Goal: Task Accomplishment & Management: Complete application form

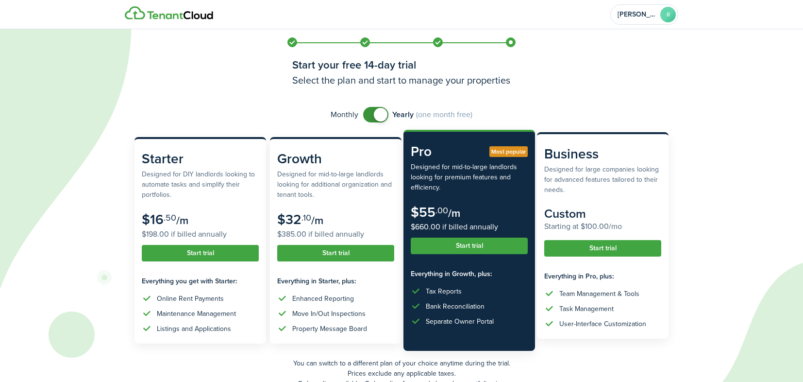
click at [615, 250] on button "Start trial" at bounding box center [602, 248] width 117 height 17
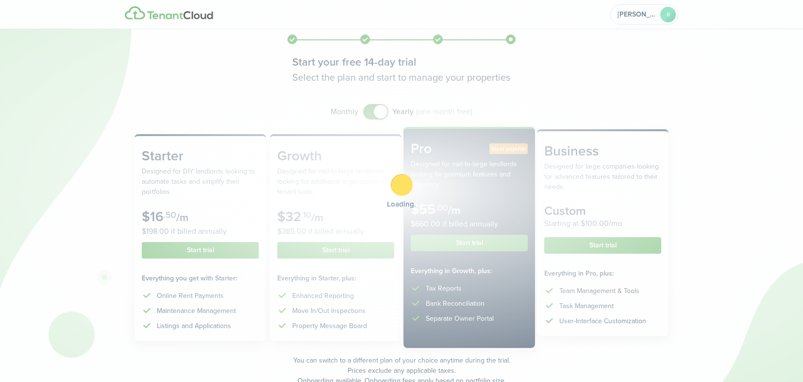
scroll to position [5, 0]
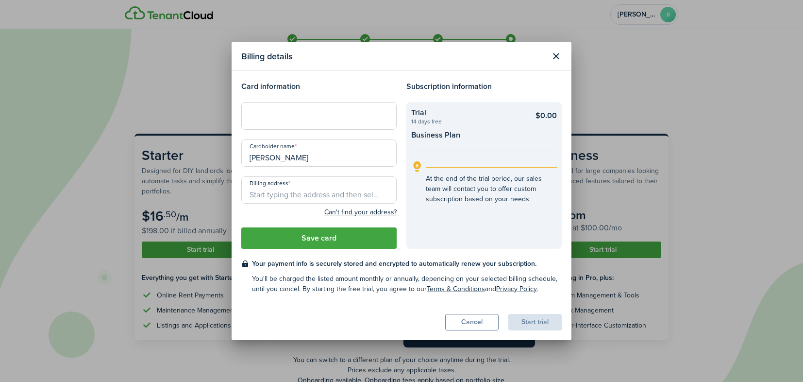
click at [301, 121] on div at bounding box center [318, 115] width 155 height 27
click at [284, 193] on input "Billing address" at bounding box center [318, 189] width 155 height 27
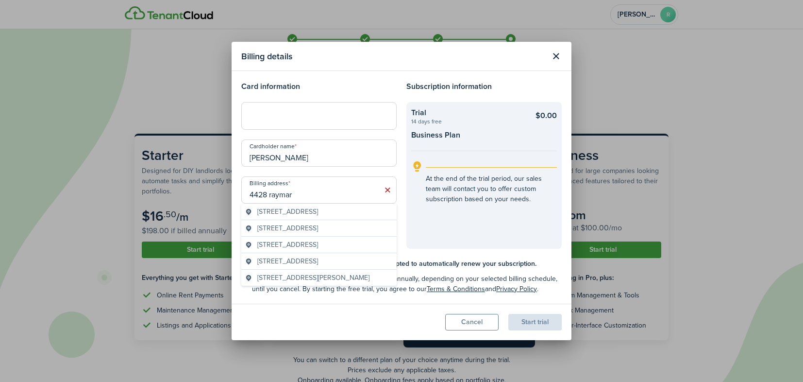
click at [298, 213] on span "[STREET_ADDRESS]" at bounding box center [287, 211] width 61 height 10
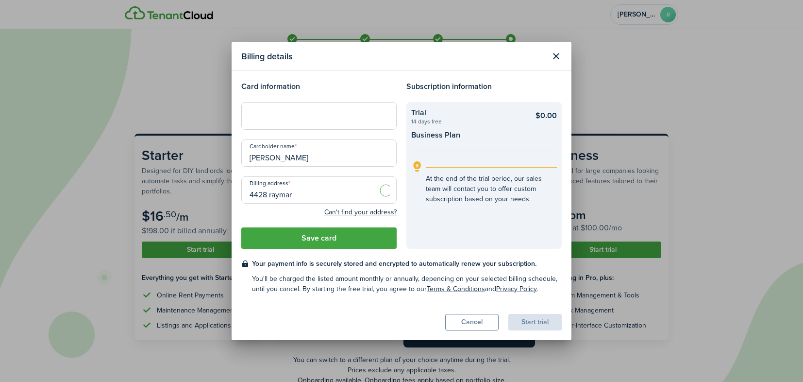
type input "[STREET_ADDRESS]"
click at [302, 238] on button "Save card" at bounding box center [318, 237] width 155 height 21
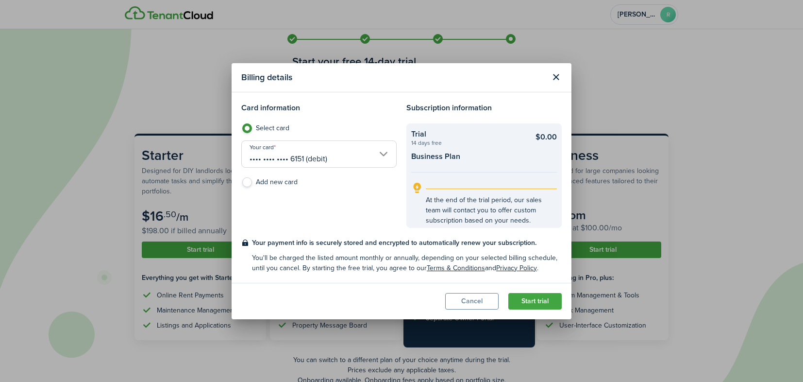
click at [535, 299] on button "Start trial" at bounding box center [534, 301] width 53 height 17
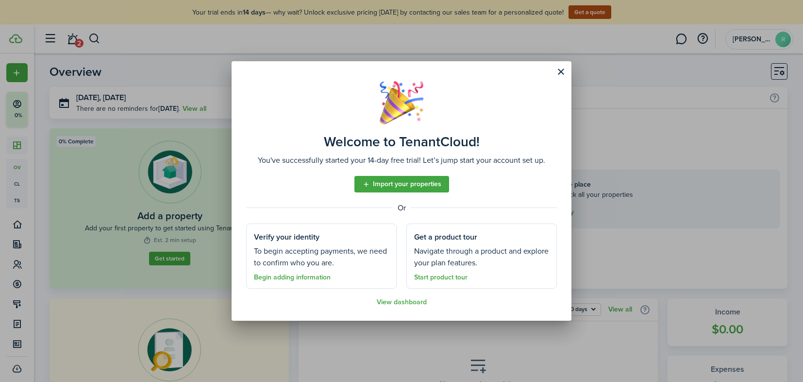
click at [558, 75] on button "Close modal" at bounding box center [561, 72] width 17 height 17
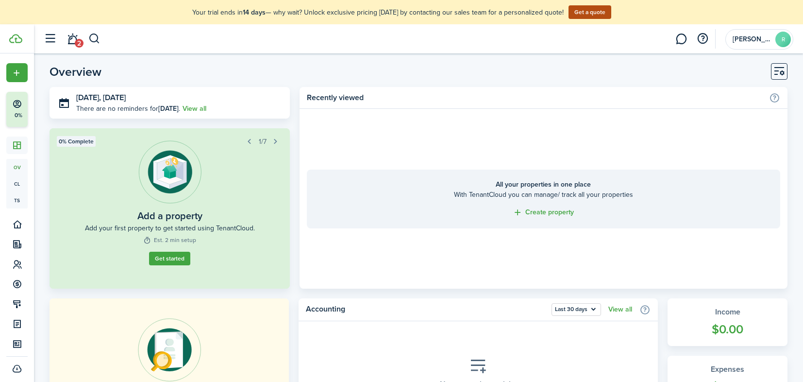
click at [48, 38] on button "button" at bounding box center [50, 39] width 18 height 18
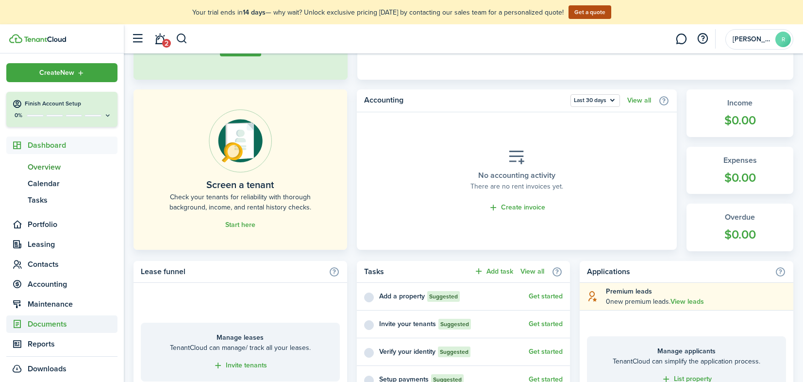
scroll to position [211, 0]
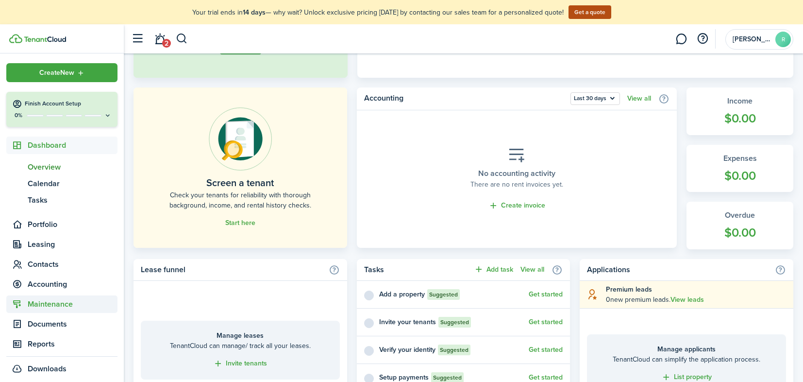
click at [48, 304] on span "Maintenance" at bounding box center [73, 304] width 90 height 12
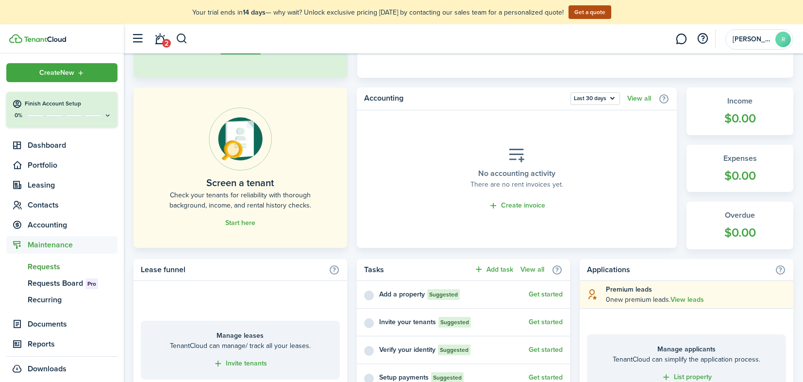
click at [55, 264] on span "Requests" at bounding box center [73, 267] width 90 height 12
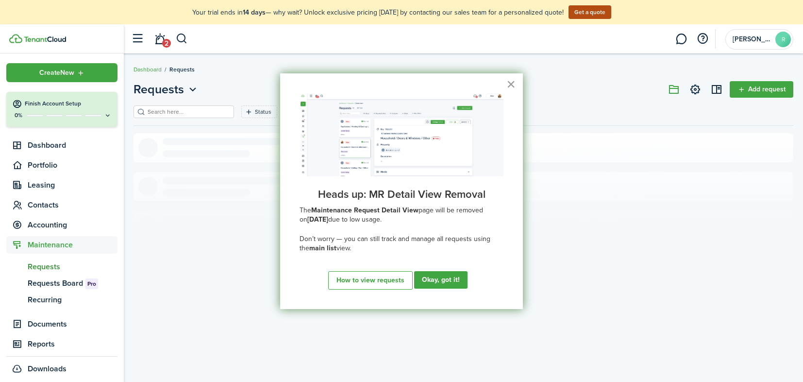
click at [512, 84] on button "×" at bounding box center [510, 84] width 9 height 16
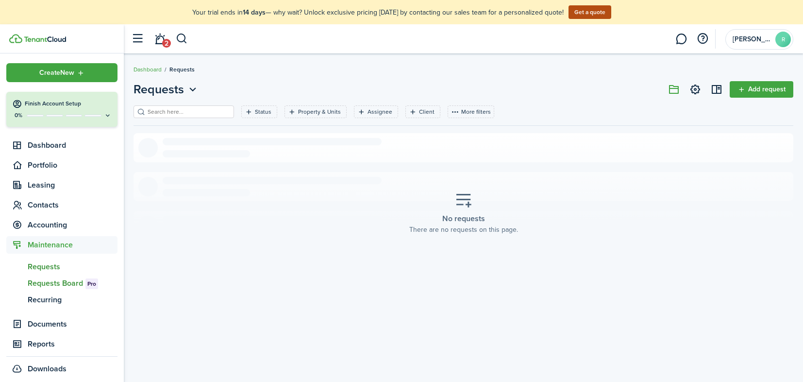
click at [46, 283] on span "Requests Board Pro" at bounding box center [73, 283] width 90 height 12
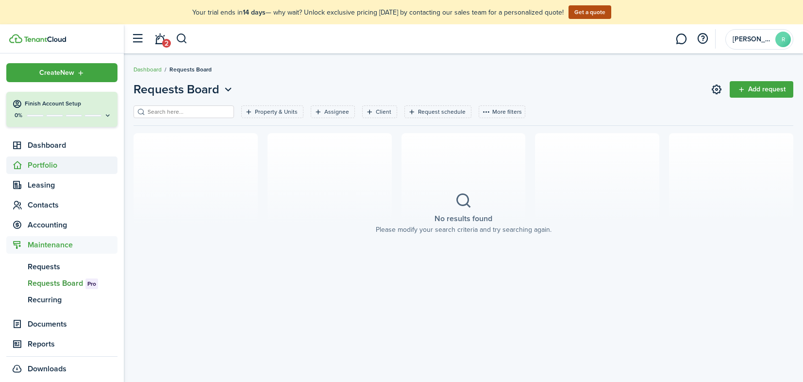
click at [39, 166] on span "Portfolio" at bounding box center [73, 165] width 90 height 12
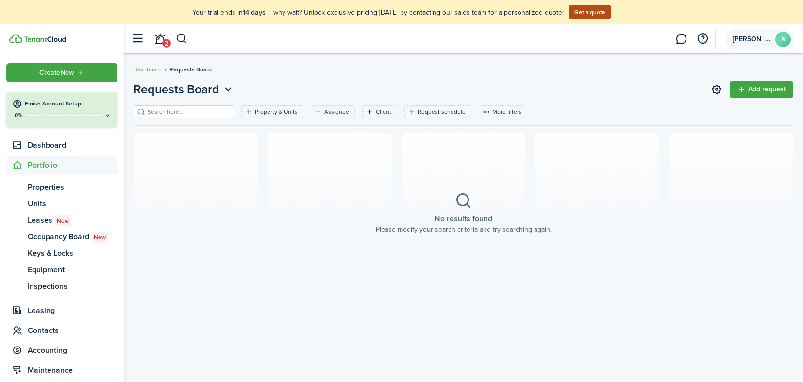
click at [764, 41] on span "[PERSON_NAME]" at bounding box center [752, 39] width 39 height 7
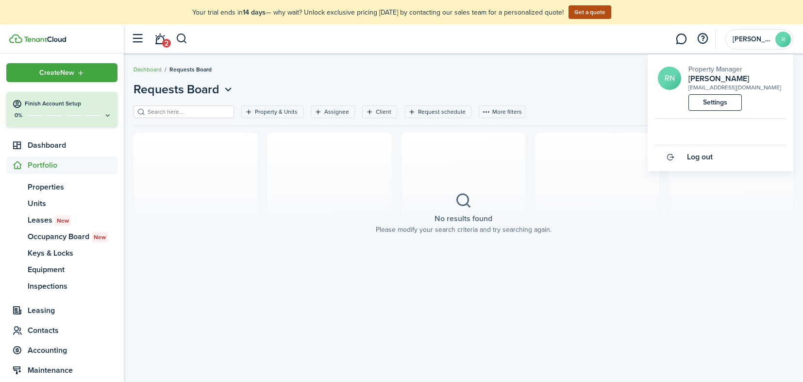
click at [723, 103] on link "Settings" at bounding box center [715, 102] width 53 height 17
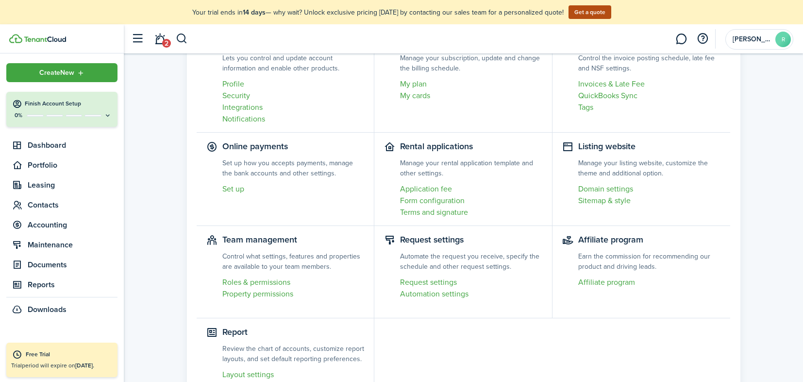
scroll to position [81, 0]
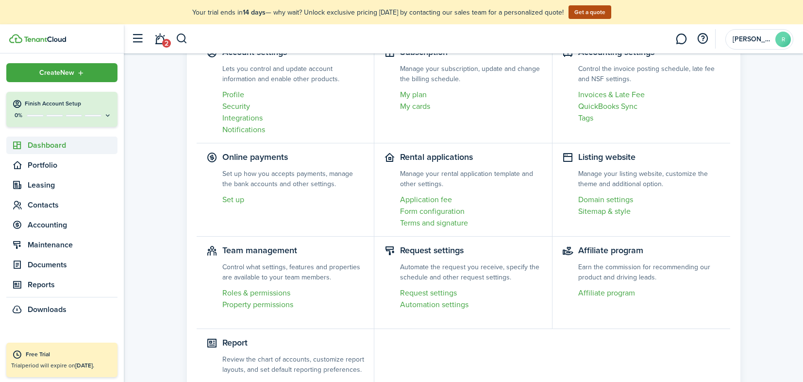
click at [44, 148] on span "Dashboard" at bounding box center [73, 145] width 90 height 12
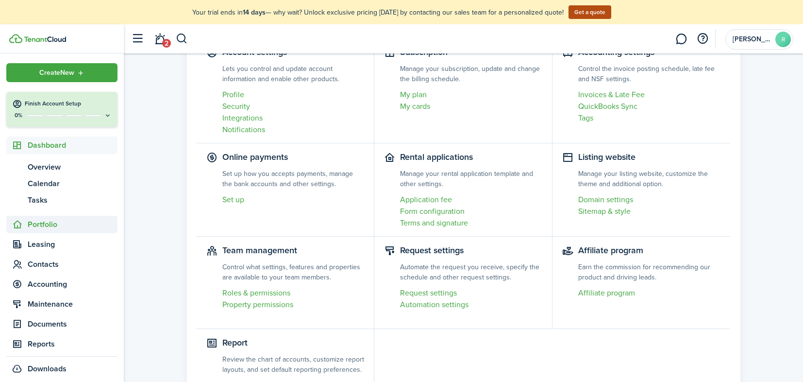
click at [42, 225] on span "Portfolio" at bounding box center [73, 225] width 90 height 12
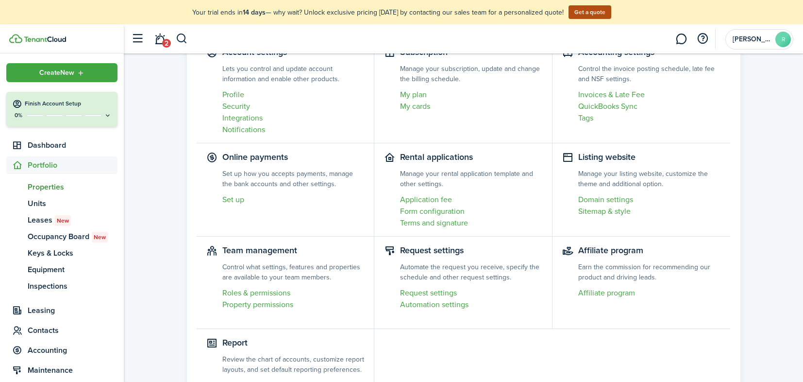
click at [42, 185] on span "Properties" at bounding box center [73, 187] width 90 height 12
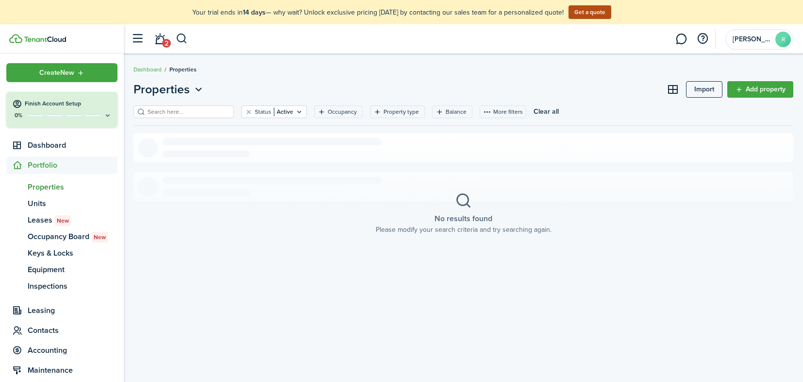
click at [769, 89] on link "Add property" at bounding box center [760, 89] width 66 height 17
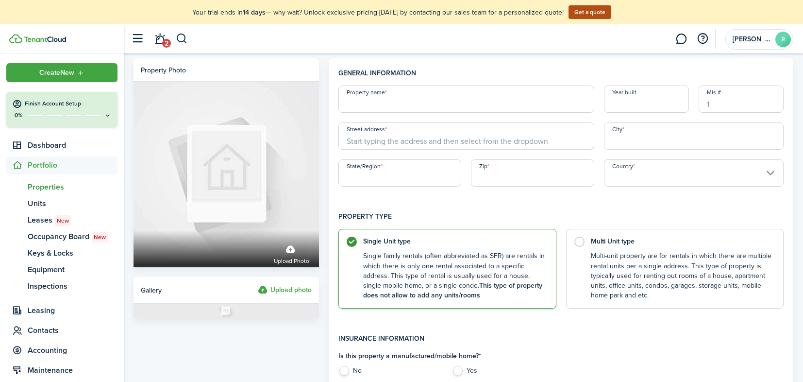
click at [546, 105] on input "Property name" at bounding box center [465, 98] width 255 height 27
click at [37, 160] on span "Portfolio" at bounding box center [73, 165] width 90 height 12
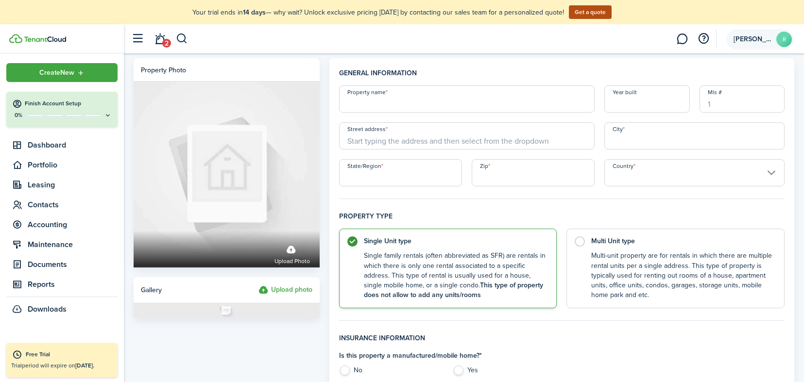
click at [746, 43] on account-user-avatar "[PERSON_NAME]" at bounding box center [760, 39] width 68 height 20
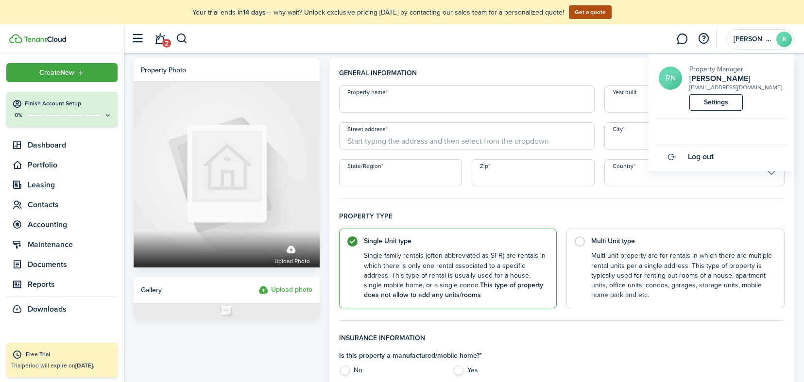
click at [34, 39] on img at bounding box center [45, 39] width 42 height 6
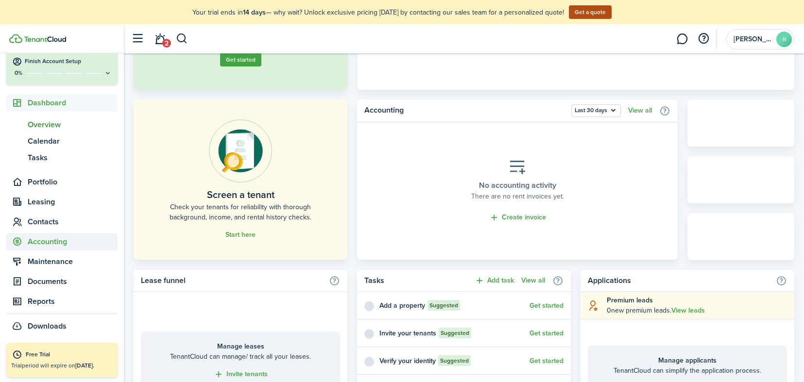
scroll to position [204, 0]
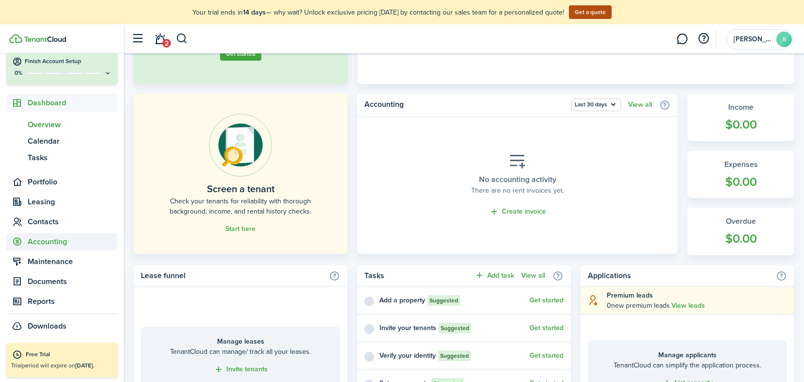
click at [56, 243] on span "Accounting" at bounding box center [73, 242] width 90 height 12
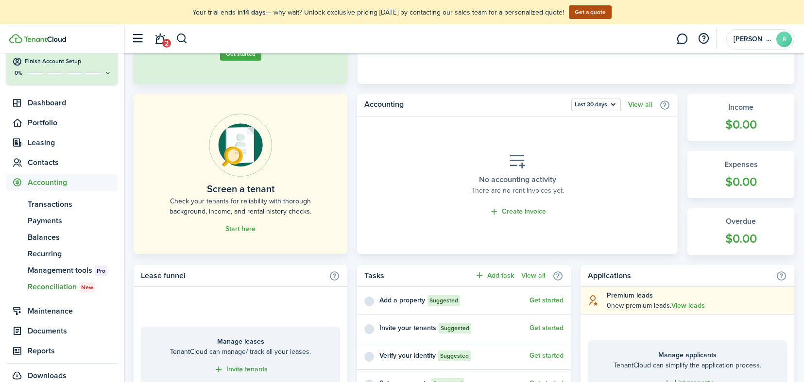
scroll to position [92, 0]
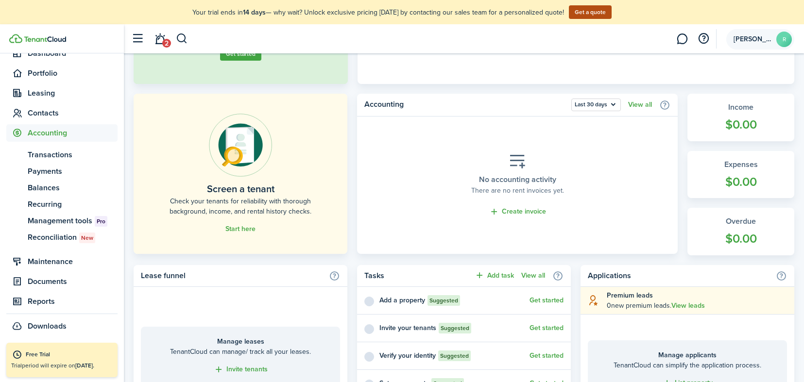
click at [746, 40] on span "[PERSON_NAME]" at bounding box center [752, 39] width 39 height 7
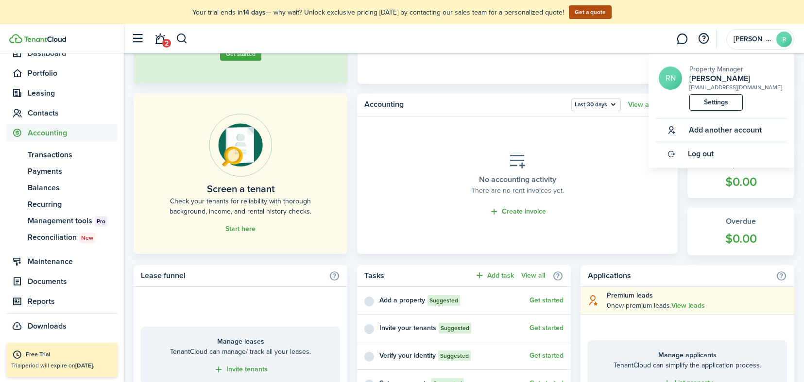
click at [729, 105] on link "Settings" at bounding box center [715, 102] width 53 height 17
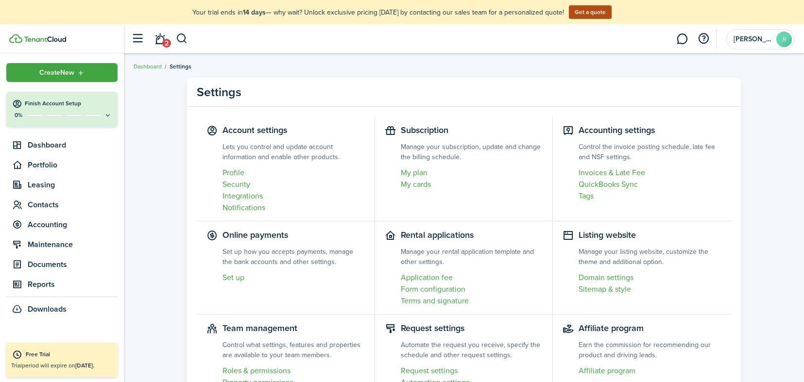
scroll to position [5, 0]
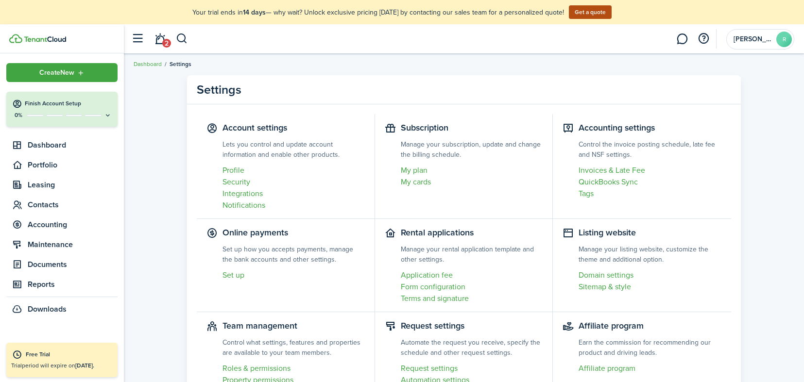
click at [236, 171] on link "Profile" at bounding box center [293, 171] width 142 height 12
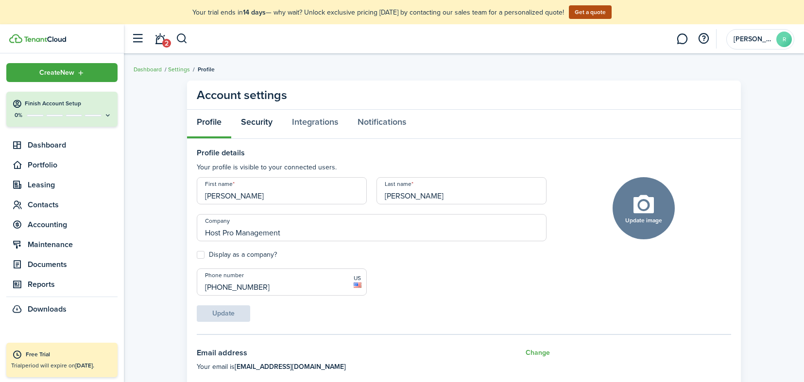
click at [259, 124] on link "Security" at bounding box center [256, 124] width 51 height 29
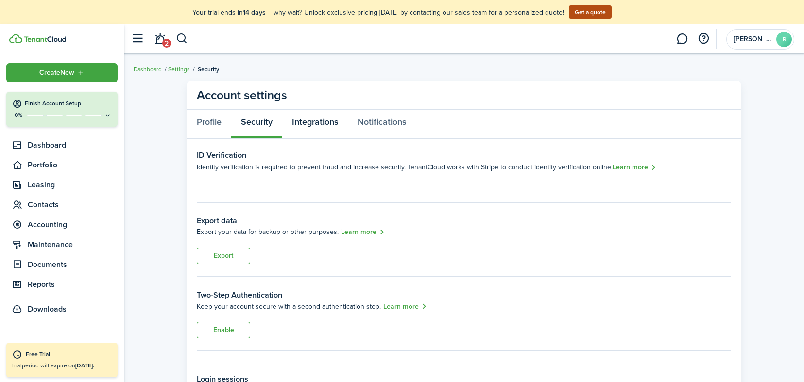
click at [317, 123] on link "Integrations" at bounding box center [315, 124] width 66 height 29
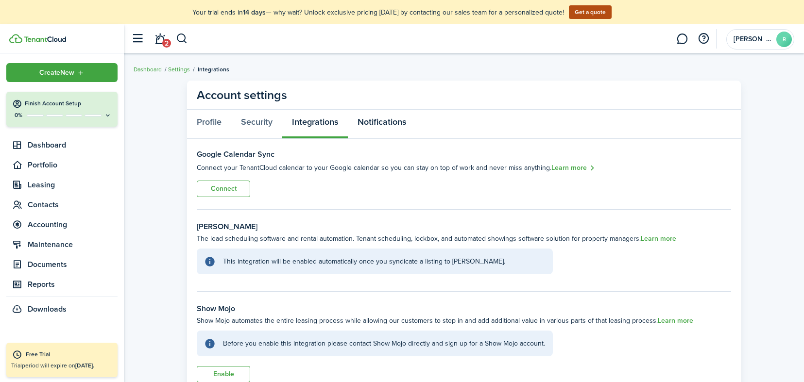
click at [366, 123] on link "Notifications" at bounding box center [382, 124] width 68 height 29
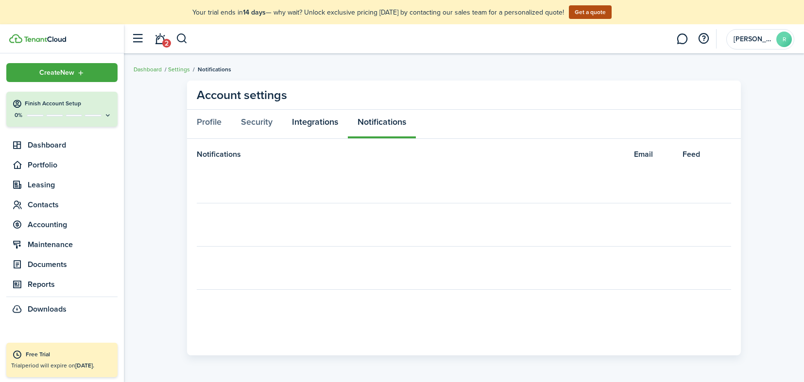
click at [304, 120] on link "Integrations" at bounding box center [315, 124] width 66 height 29
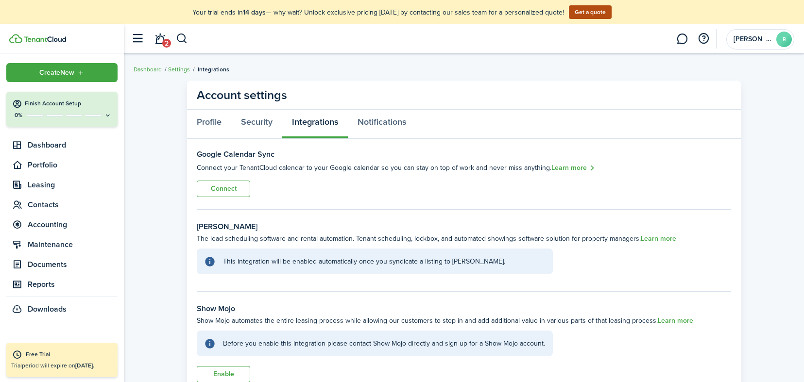
click at [216, 188] on button "Connect" at bounding box center [223, 189] width 53 height 17
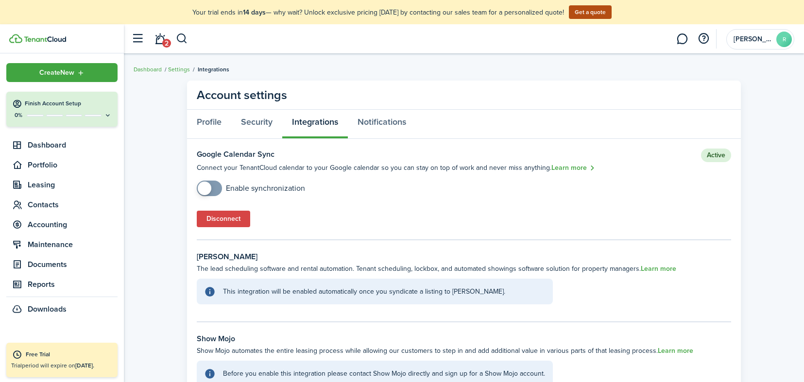
checkbox input "true"
click at [211, 191] on span at bounding box center [209, 189] width 10 height 16
click at [248, 124] on link "Security" at bounding box center [256, 124] width 51 height 29
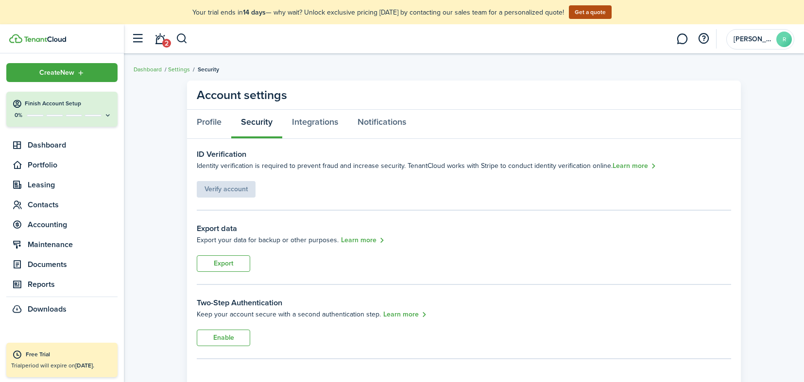
click at [135, 36] on button "button" at bounding box center [137, 39] width 18 height 18
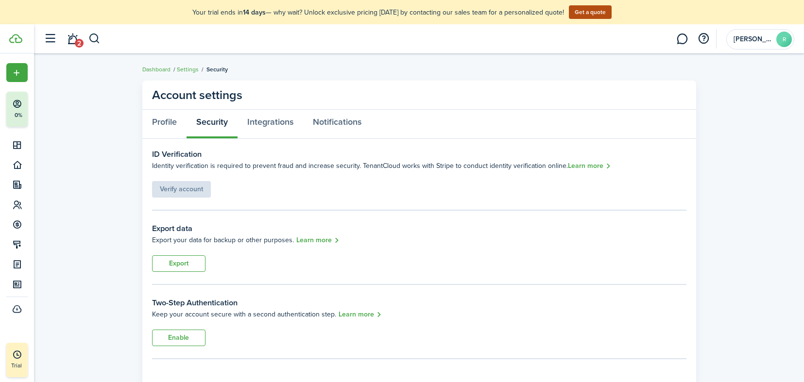
click at [51, 41] on button "button" at bounding box center [50, 39] width 18 height 18
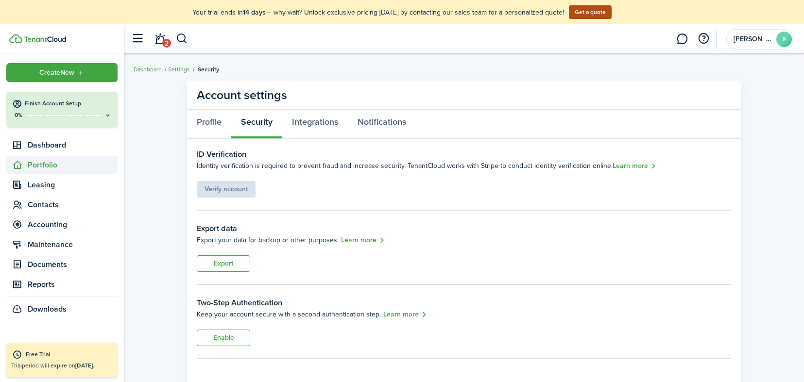
click at [41, 167] on span "Portfolio" at bounding box center [73, 165] width 90 height 12
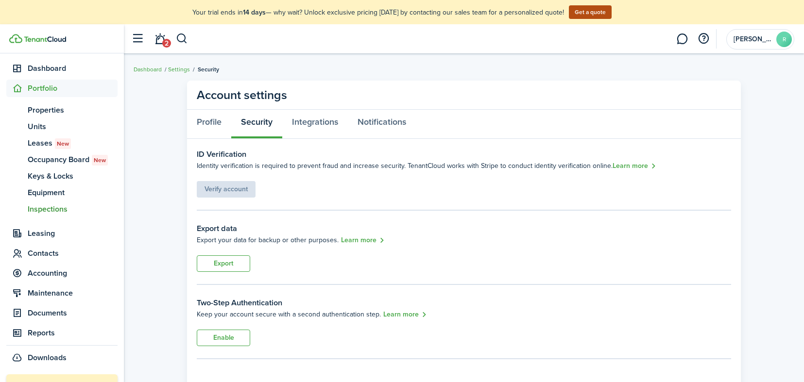
scroll to position [108, 0]
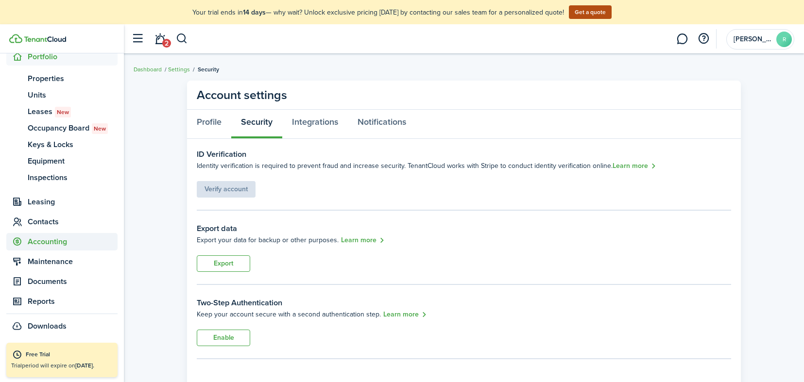
click at [56, 241] on span "Accounting" at bounding box center [73, 242] width 90 height 12
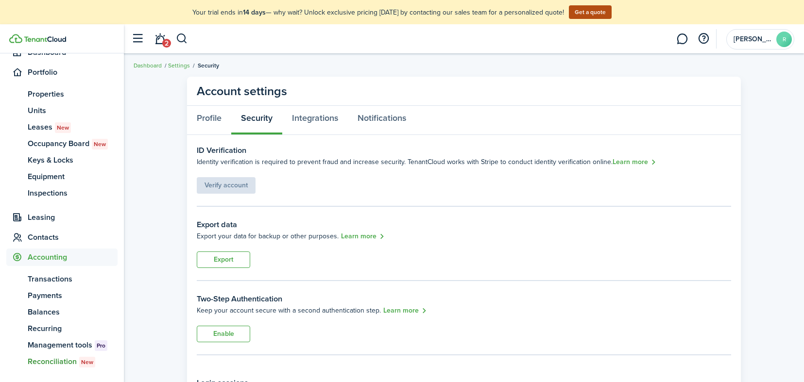
scroll to position [92, 0]
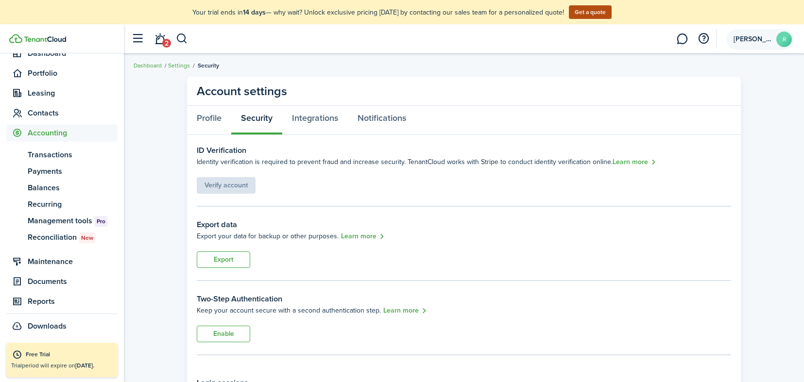
click at [761, 40] on span "[PERSON_NAME]" at bounding box center [752, 39] width 39 height 7
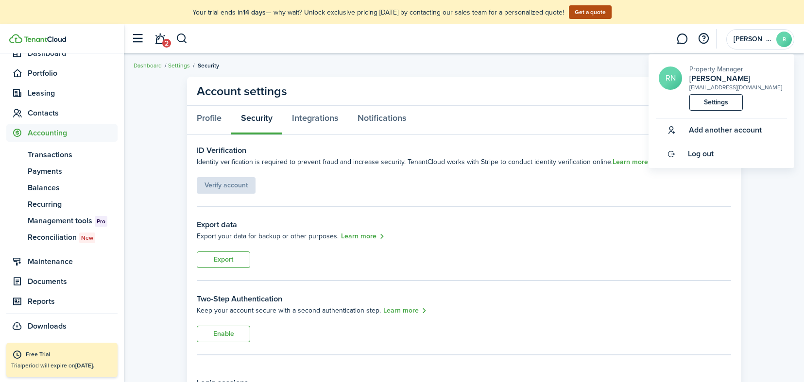
click at [178, 64] on link "Settings" at bounding box center [179, 65] width 22 height 9
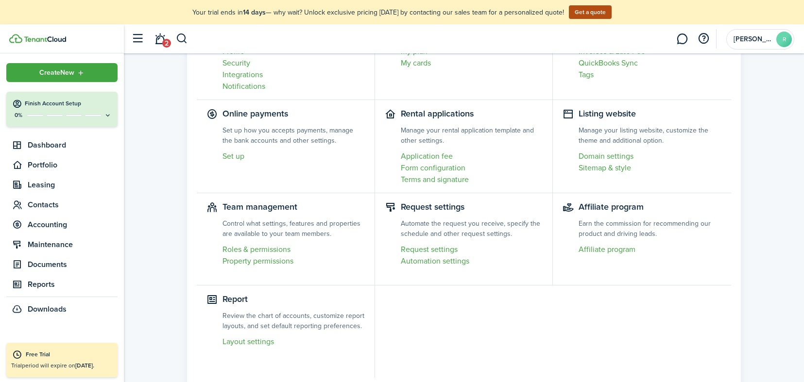
scroll to position [136, 0]
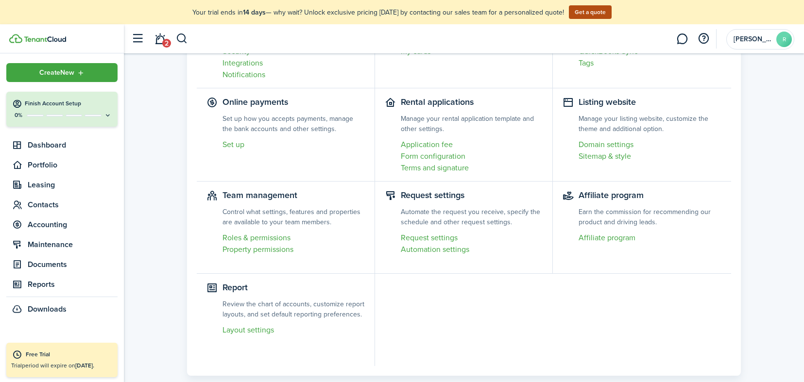
click at [270, 252] on link "Property permissions" at bounding box center [293, 250] width 142 height 12
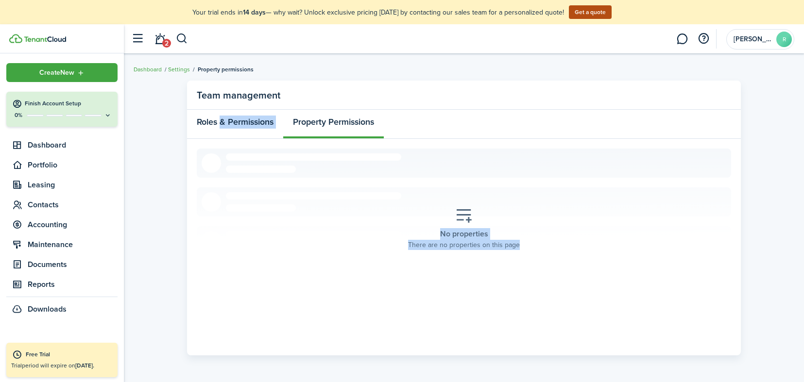
click at [222, 124] on panel-main "Team management Roles & Permissions Property Permissions No properties There ar…" at bounding box center [464, 218] width 554 height 275
click at [225, 125] on link "Roles & Permissions" at bounding box center [235, 124] width 96 height 29
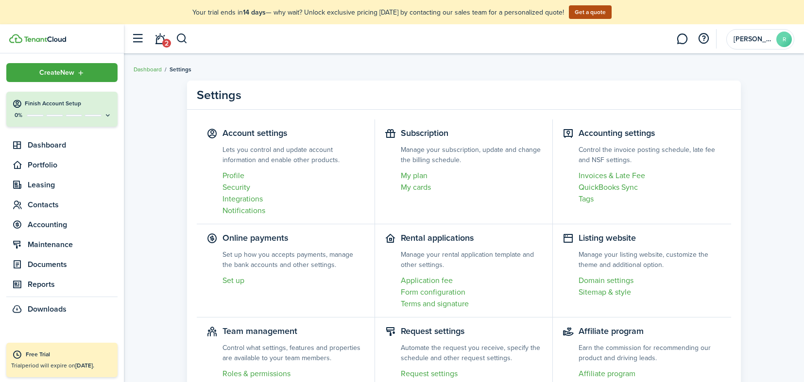
click at [596, 131] on settings-item "Accounting settings Control the invoice posting schedule, late fee and NSF sett…" at bounding box center [642, 171] width 178 height 105
click at [702, 38] on button "button" at bounding box center [703, 39] width 17 height 17
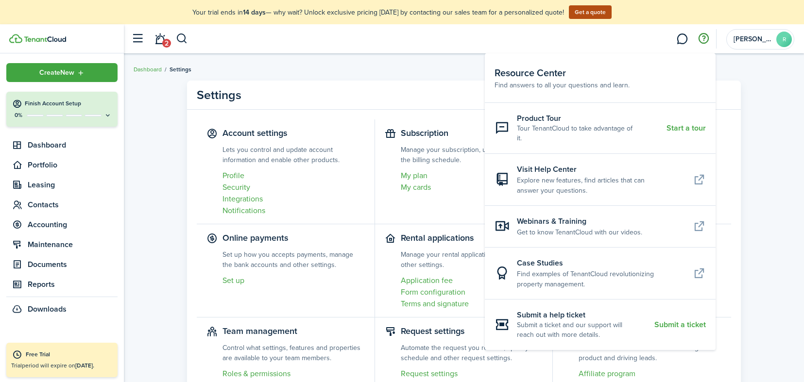
click at [680, 41] on link at bounding box center [682, 39] width 18 height 25
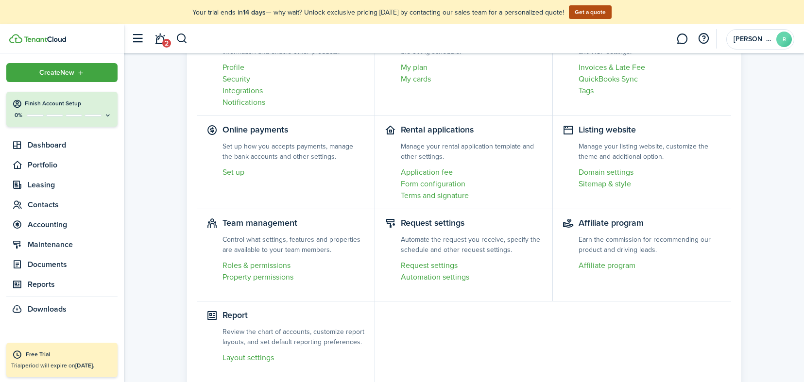
scroll to position [167, 0]
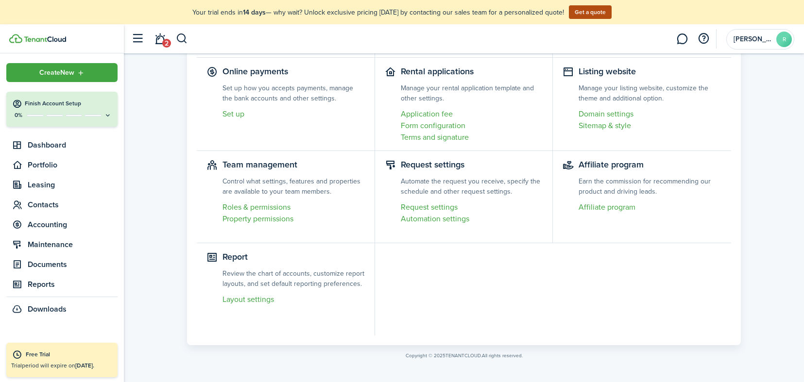
click at [283, 169] on settings-item "Team management Control what settings, features and properties are available to…" at bounding box center [286, 197] width 178 height 92
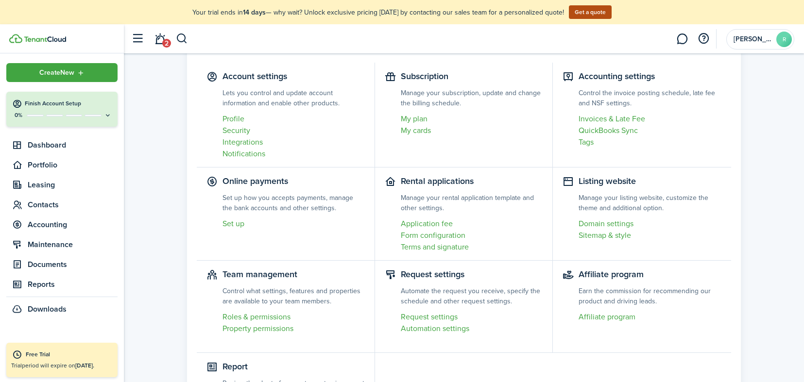
scroll to position [0, 0]
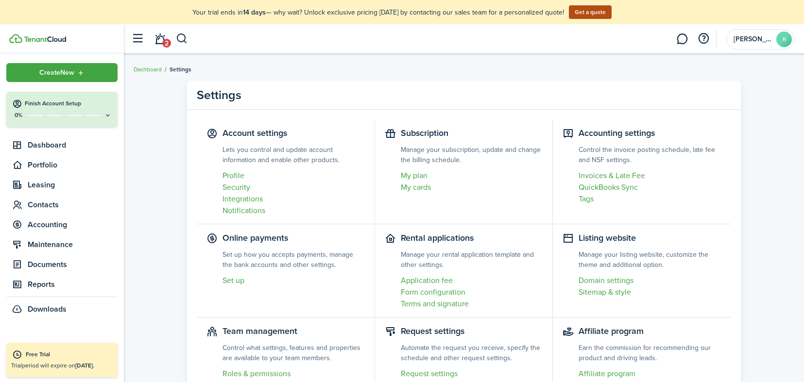
click at [239, 177] on link "Profile" at bounding box center [293, 176] width 142 height 12
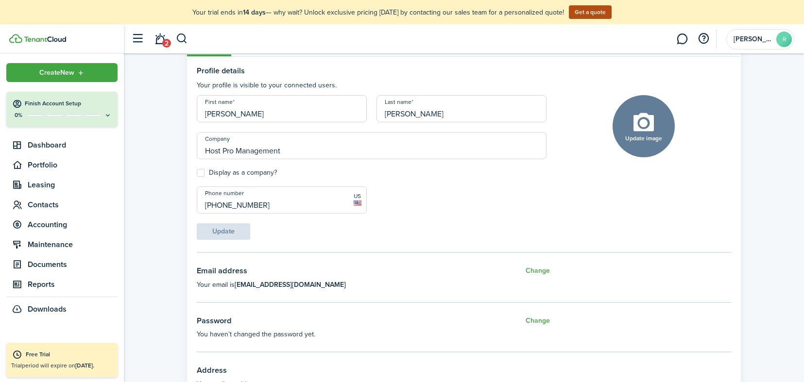
scroll to position [43, 0]
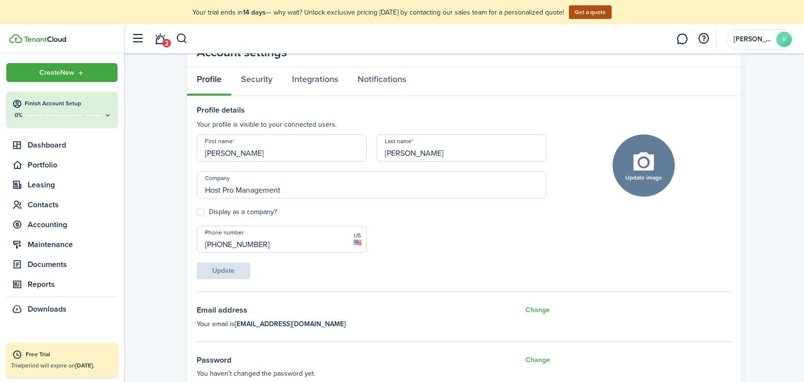
click at [201, 211] on label "Display as a company?" at bounding box center [237, 212] width 80 height 8
click at [197, 212] on input "Display as a company?" at bounding box center [196, 212] width 0 height 0
checkbox input "true"
click at [230, 272] on button "Update" at bounding box center [223, 271] width 53 height 17
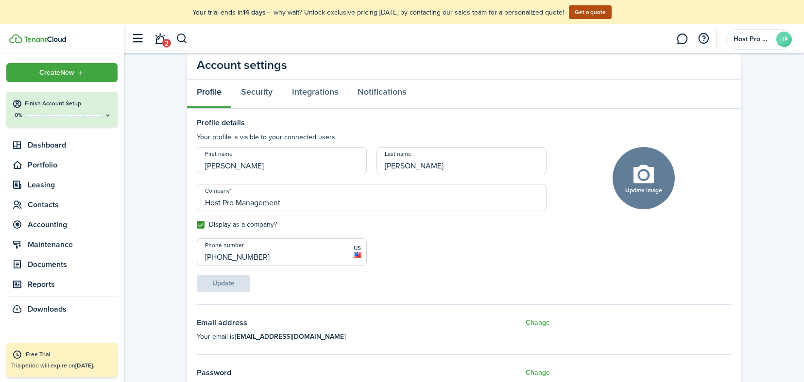
scroll to position [0, 0]
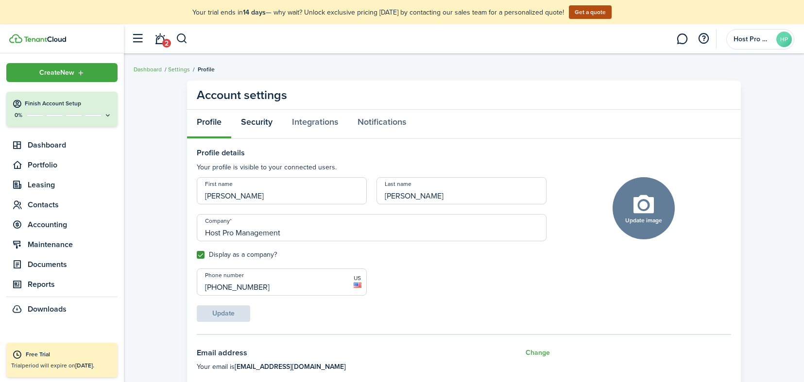
click at [252, 124] on link "Security" at bounding box center [256, 124] width 51 height 29
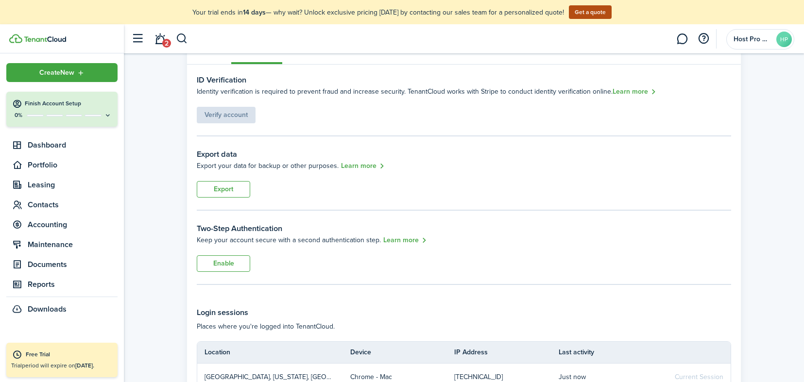
scroll to position [60, 0]
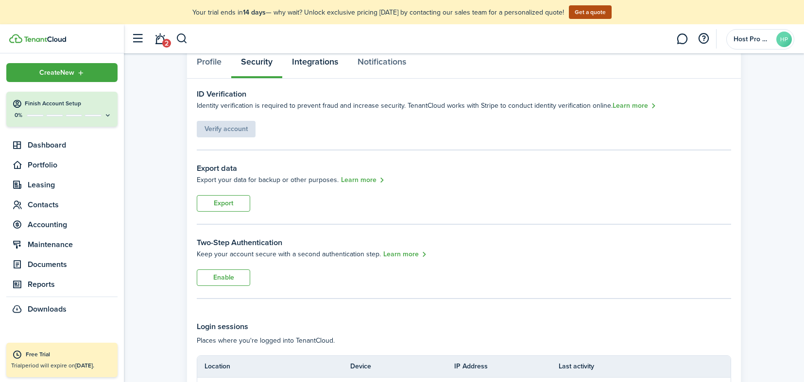
click at [296, 61] on link "Integrations" at bounding box center [315, 64] width 66 height 29
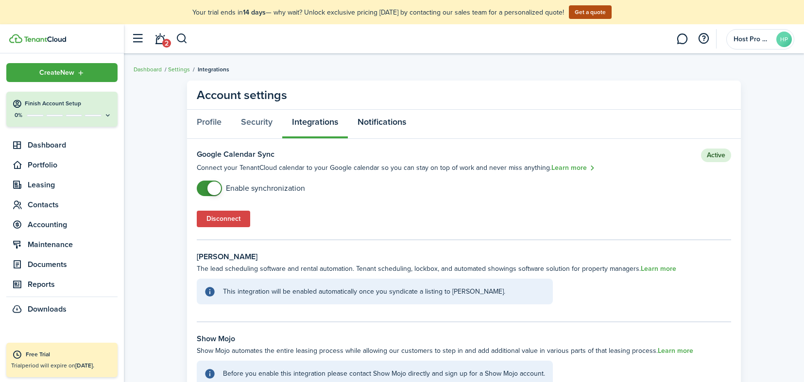
click at [391, 121] on link "Notifications" at bounding box center [382, 124] width 68 height 29
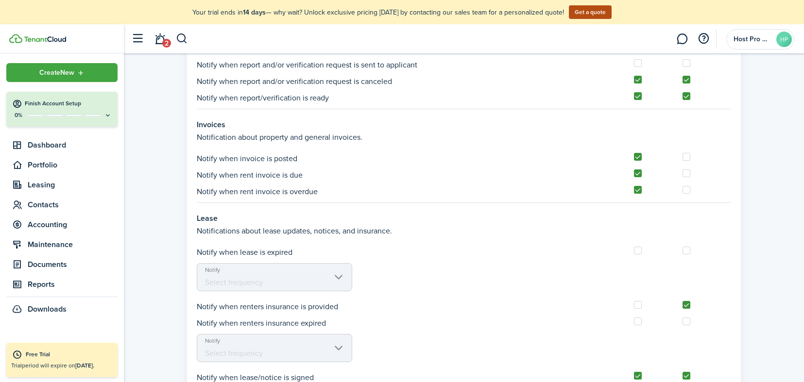
scroll to position [718, 0]
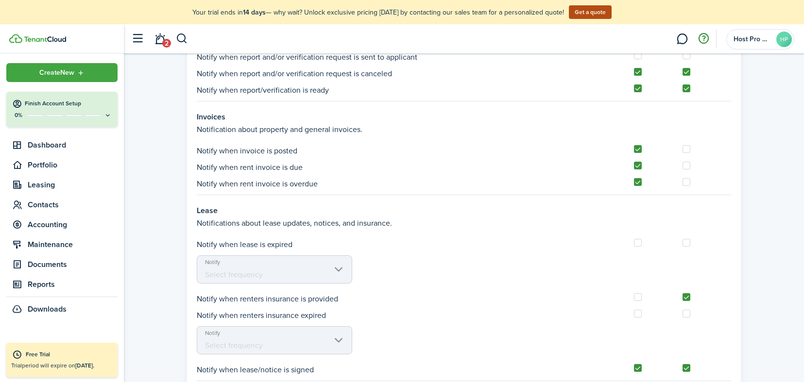
click at [704, 35] on button "button" at bounding box center [703, 39] width 17 height 17
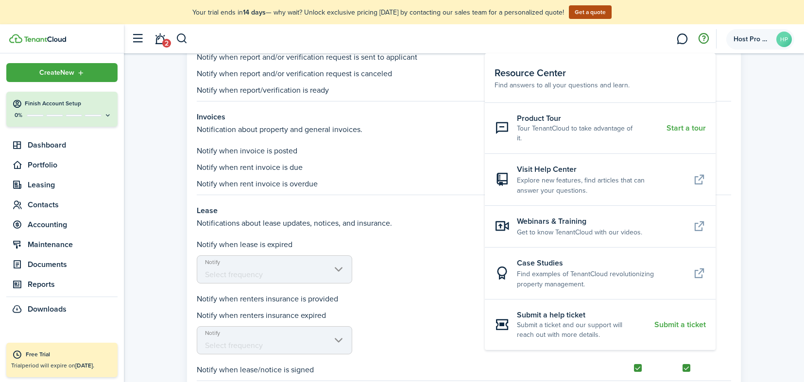
click at [773, 37] on account-user-avatar "Host Pro Management HP" at bounding box center [760, 39] width 68 height 20
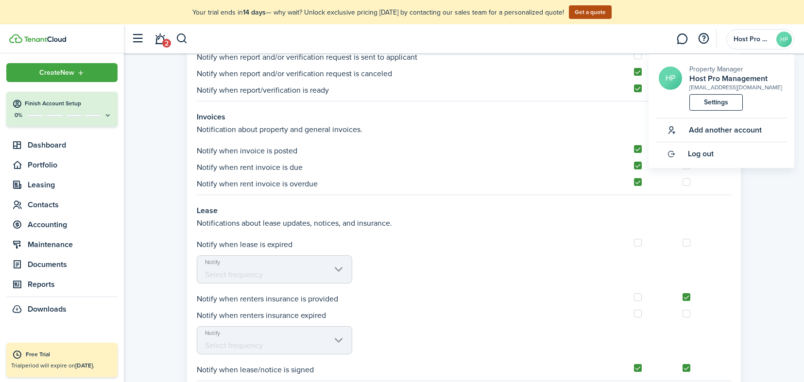
click at [701, 69] on span "Property Manager" at bounding box center [716, 69] width 54 height 10
click at [536, 93] on div "Notify when report/verification is ready" at bounding box center [464, 90] width 534 height 12
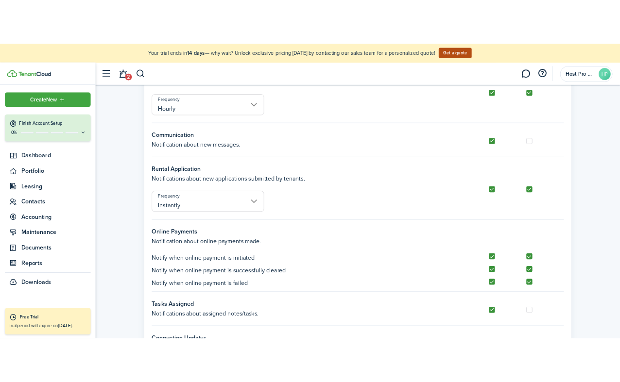
scroll to position [0, 0]
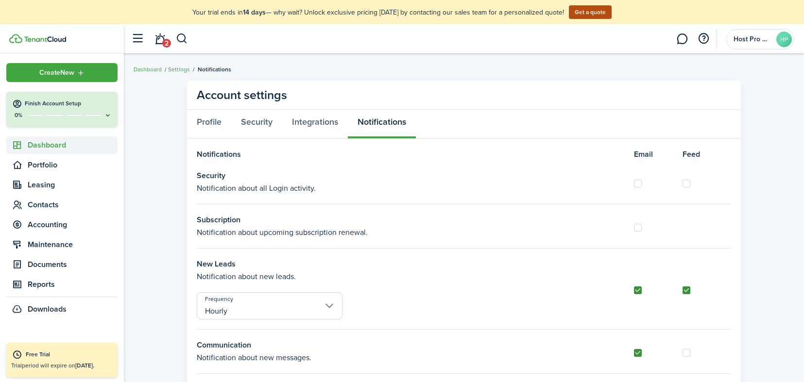
click at [56, 144] on span "Dashboard" at bounding box center [73, 145] width 90 height 12
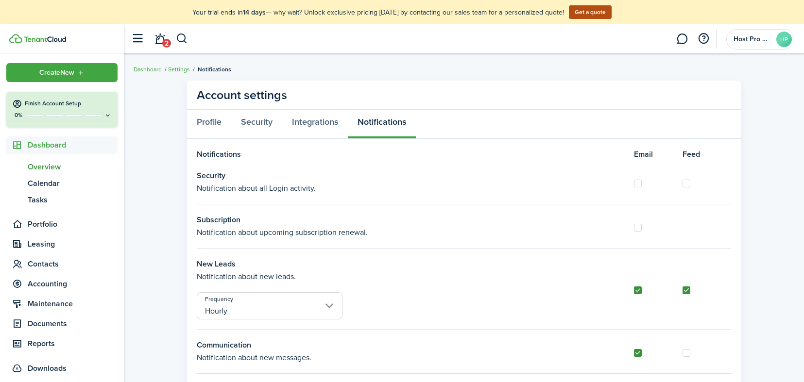
click at [49, 168] on span "Overview" at bounding box center [73, 167] width 90 height 12
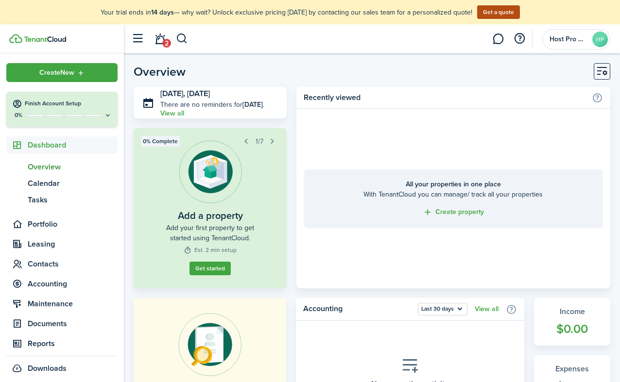
click at [219, 275] on link "Get started" at bounding box center [209, 269] width 41 height 14
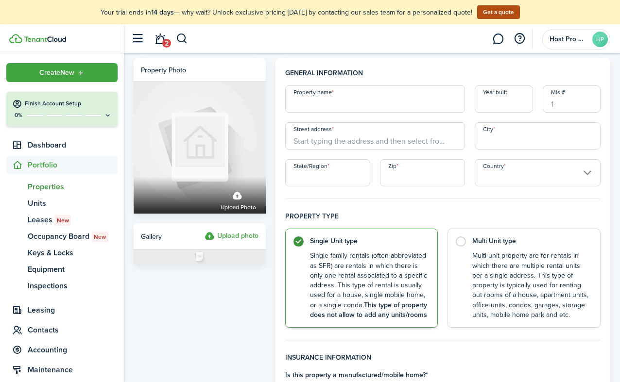
click at [321, 106] on input "Property name" at bounding box center [375, 98] width 180 height 27
type input "[STREET_ADDRESS][PERSON_NAME]"
type input "1961"
click at [349, 106] on input "[STREET_ADDRESS][PERSON_NAME]" at bounding box center [375, 98] width 180 height 27
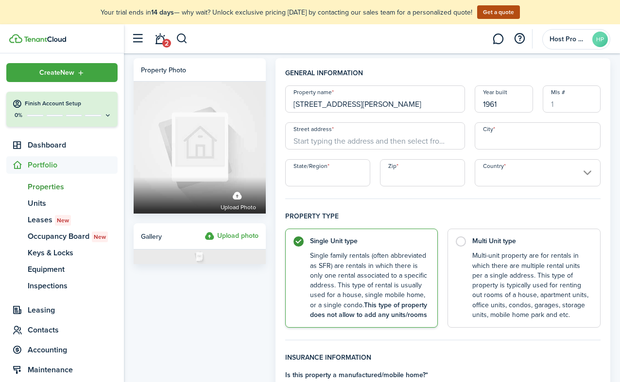
click at [349, 106] on input "[STREET_ADDRESS][PERSON_NAME]" at bounding box center [375, 98] width 180 height 27
click at [349, 138] on input "Street address" at bounding box center [375, 135] width 180 height 27
paste input "[STREET_ADDRESS][PERSON_NAME]"
type input "[STREET_ADDRESS][PERSON_NAME]"
click at [517, 136] on input "City" at bounding box center [537, 135] width 126 height 27
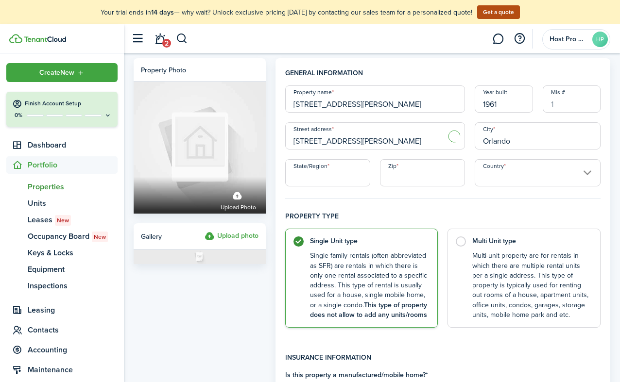
type input "Orlando"
type input "fl"
type input "32805"
click at [561, 170] on input "Country" at bounding box center [537, 172] width 126 height 27
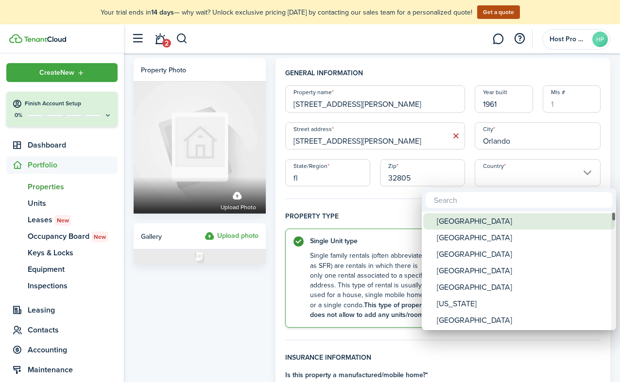
click at [454, 223] on div "[GEOGRAPHIC_DATA]" at bounding box center [523, 221] width 172 height 17
type input "[GEOGRAPHIC_DATA]"
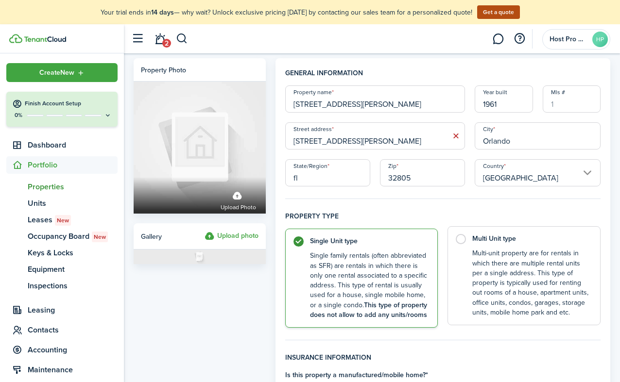
click at [465, 240] on label "Multi Unit type Multi-unit property are for rentals in which there are multiple…" at bounding box center [523, 275] width 153 height 99
radio input "false"
radio input "true"
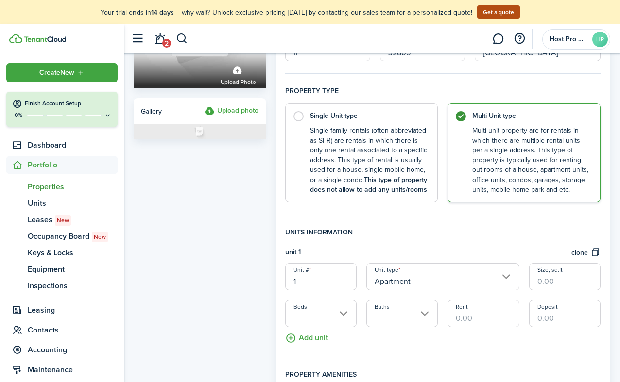
scroll to position [208, 0]
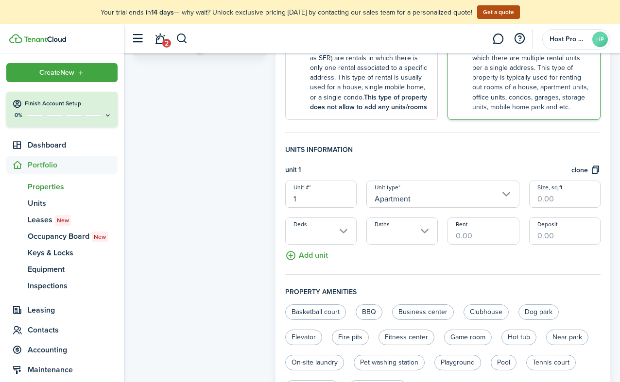
click at [429, 208] on input "Apartment" at bounding box center [442, 194] width 153 height 27
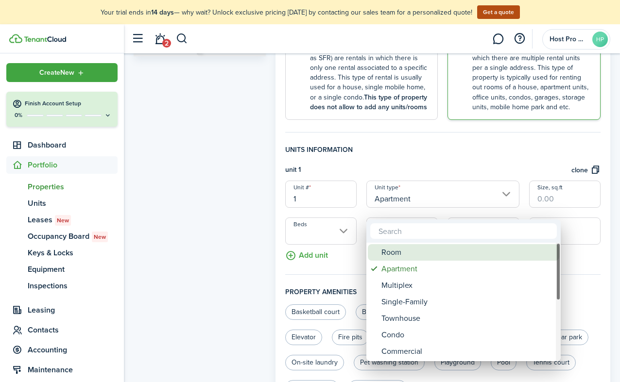
click at [405, 254] on div "Room" at bounding box center [467, 252] width 172 height 17
type input "Room"
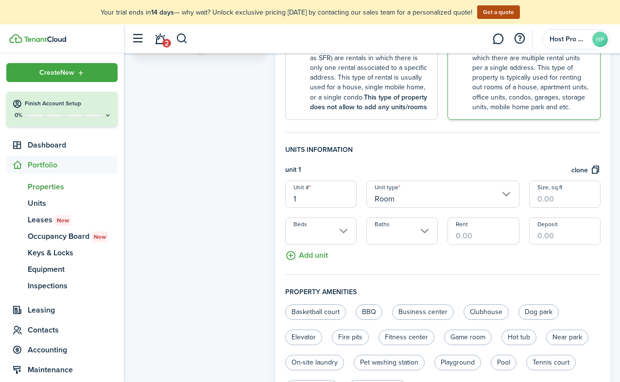
click at [302, 262] on button "Add unit" at bounding box center [306, 253] width 43 height 17
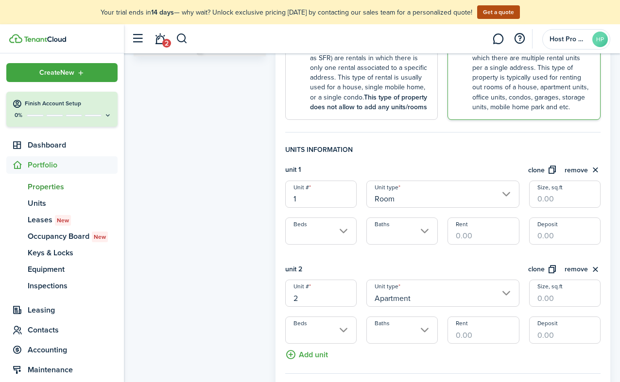
click at [426, 303] on input "Apartment" at bounding box center [442, 293] width 153 height 27
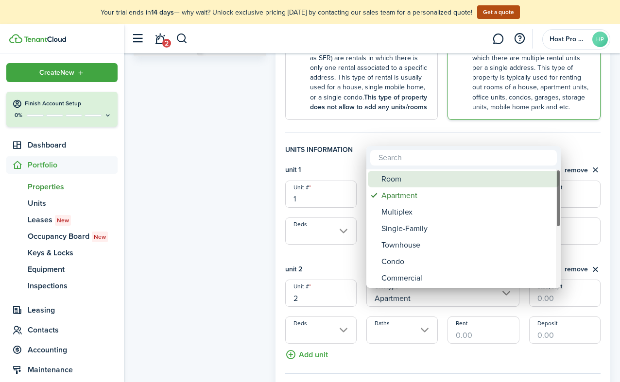
click at [411, 185] on div "Room" at bounding box center [467, 179] width 172 height 17
type input "Room"
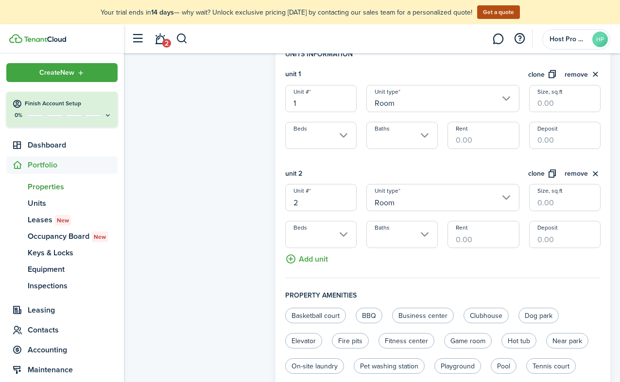
scroll to position [310, 0]
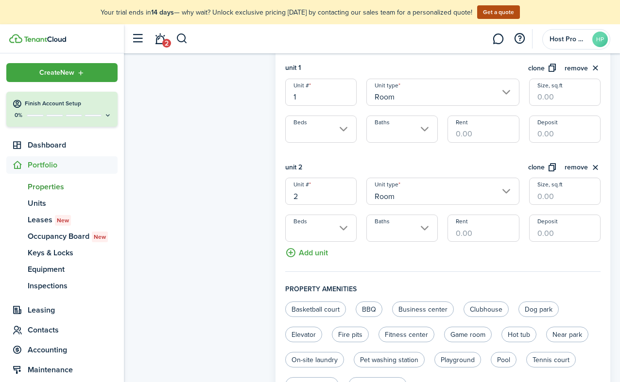
click at [323, 259] on button "Add unit" at bounding box center [306, 250] width 43 height 17
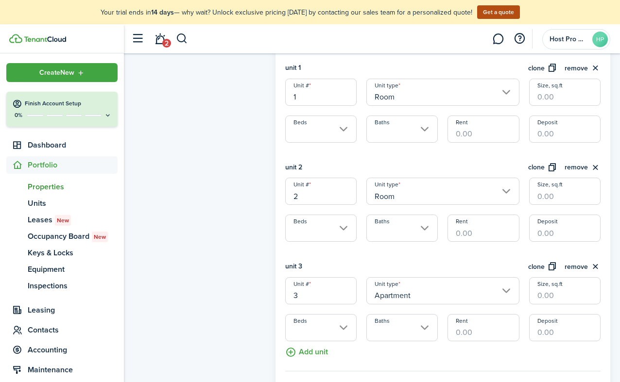
click at [394, 304] on input "Apartment" at bounding box center [442, 290] width 153 height 27
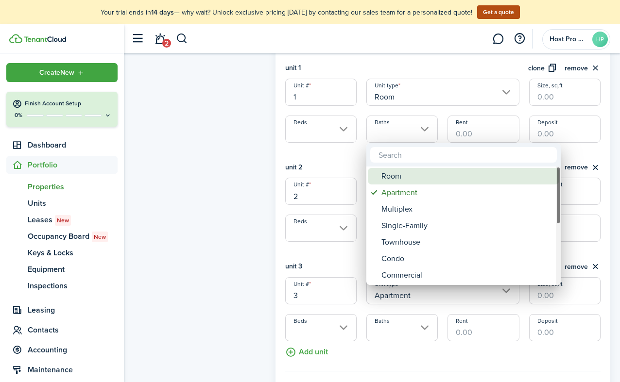
click at [408, 173] on div "Room" at bounding box center [467, 176] width 172 height 17
type input "Room"
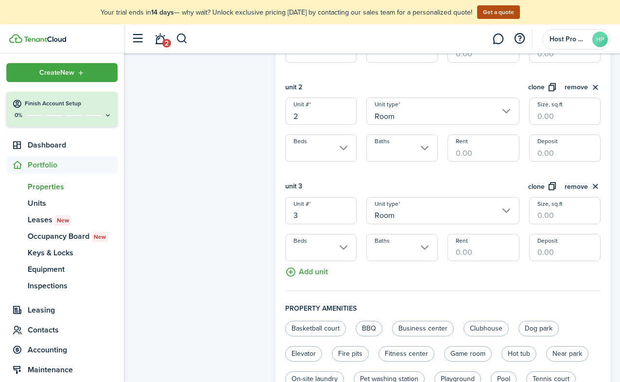
scroll to position [397, 0]
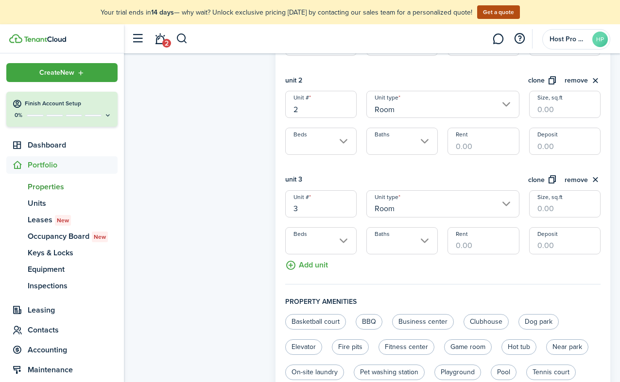
click at [320, 271] on button "Add unit" at bounding box center [306, 262] width 43 height 17
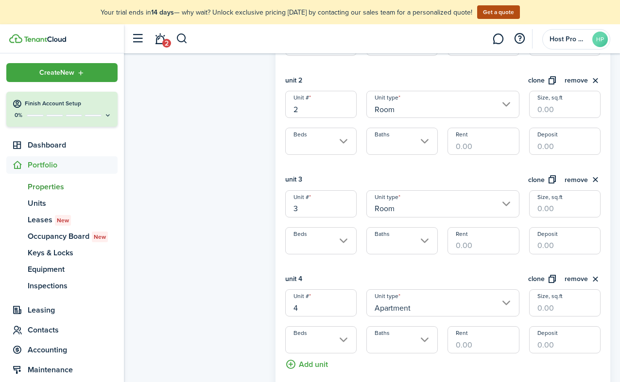
click at [426, 312] on input "Apartment" at bounding box center [442, 302] width 153 height 27
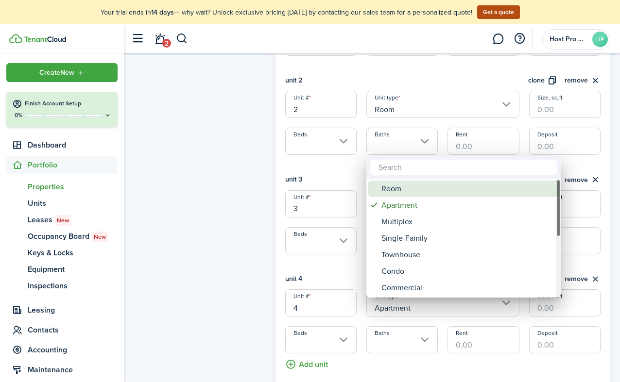
click at [404, 186] on div "Room" at bounding box center [467, 189] width 172 height 17
type input "Room"
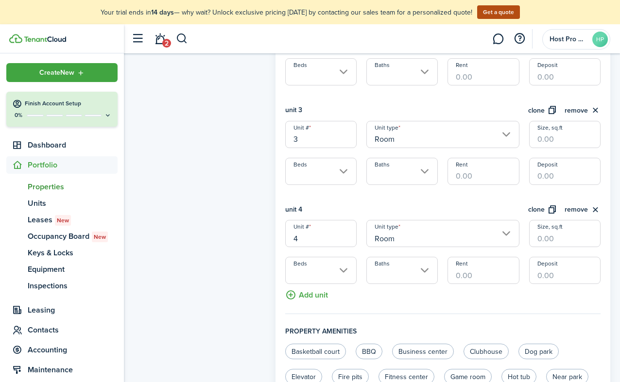
scroll to position [468, 0]
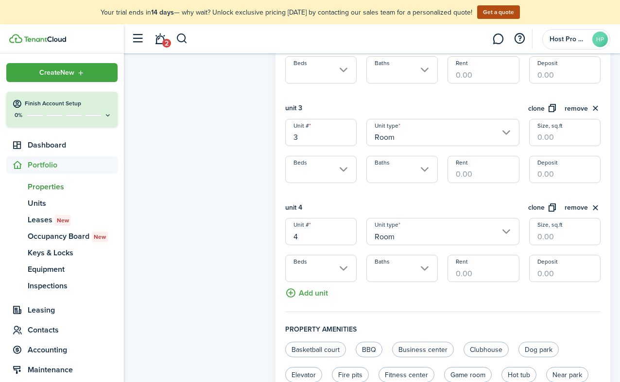
click at [315, 299] on button "Add unit" at bounding box center [306, 290] width 43 height 17
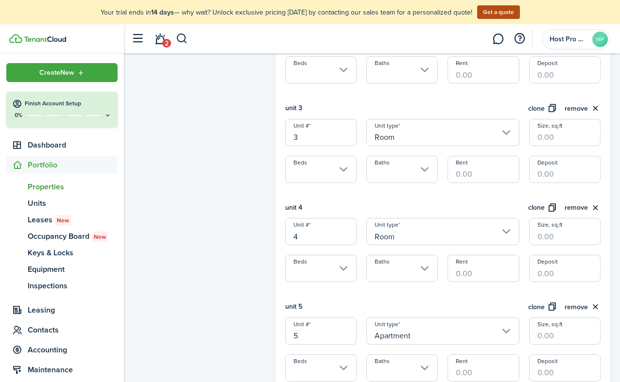
click at [398, 333] on input "Apartment" at bounding box center [442, 331] width 153 height 27
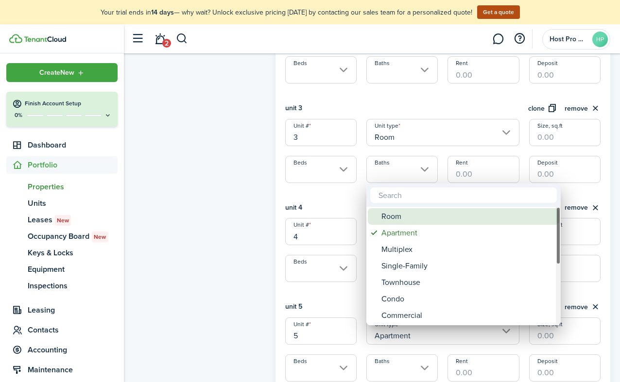
click at [388, 220] on div "Room" at bounding box center [467, 216] width 172 height 17
type input "Room"
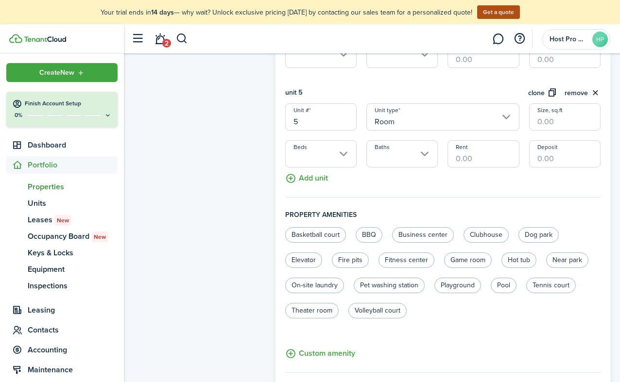
scroll to position [701, 0]
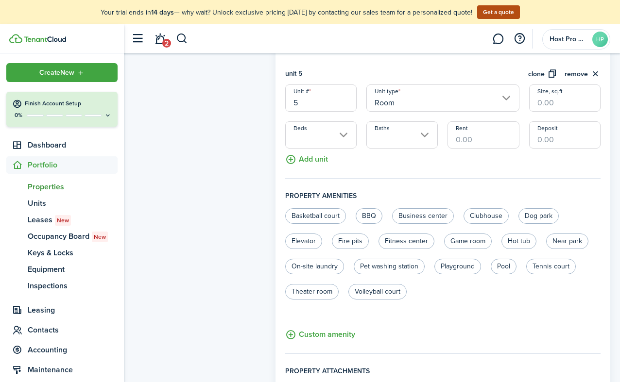
click at [305, 166] on button "Add unit" at bounding box center [306, 157] width 43 height 17
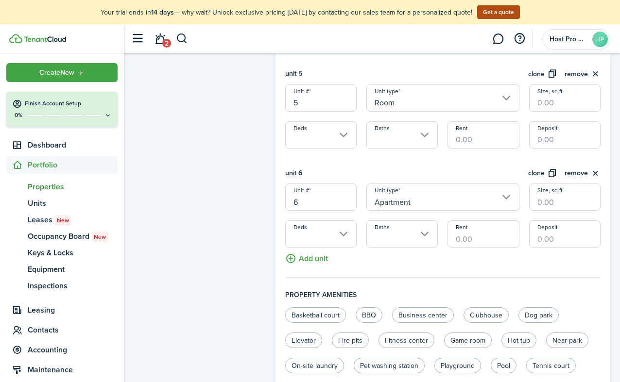
click at [387, 207] on input "Apartment" at bounding box center [442, 197] width 153 height 27
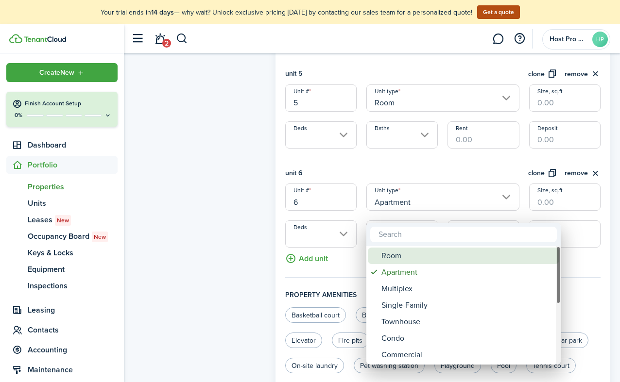
click at [391, 252] on div "Room" at bounding box center [467, 256] width 172 height 17
type input "Room"
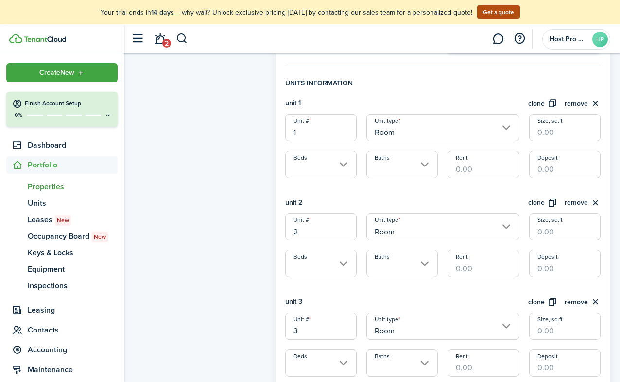
scroll to position [181, 0]
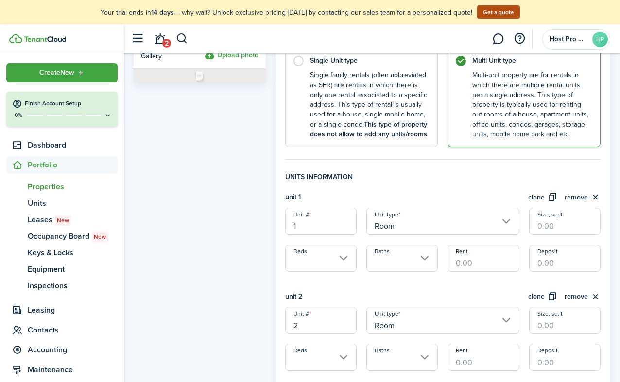
click at [469, 272] on input "Rent" at bounding box center [482, 258] width 71 height 27
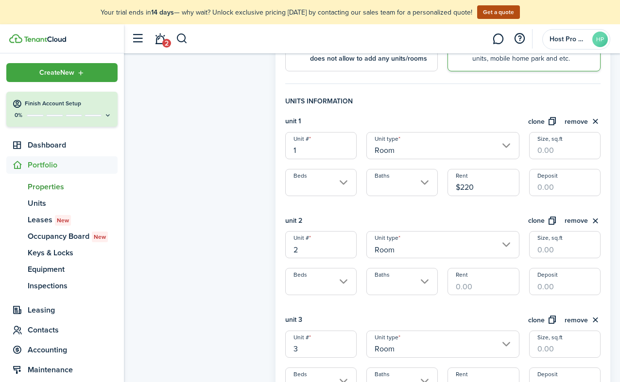
scroll to position [259, 0]
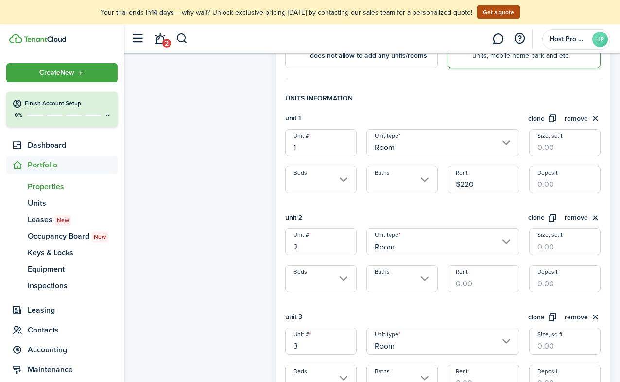
type input "$220.00"
click at [478, 290] on input "Rent" at bounding box center [482, 278] width 71 height 27
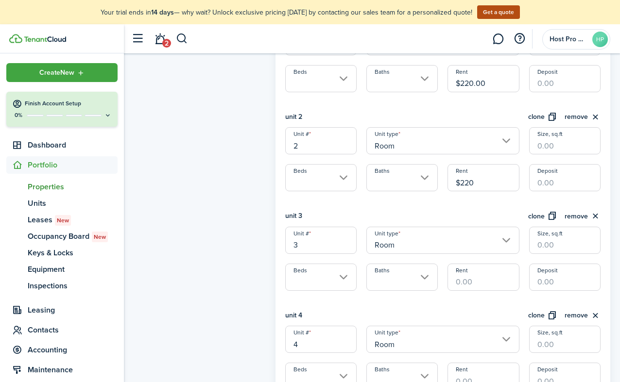
scroll to position [362, 0]
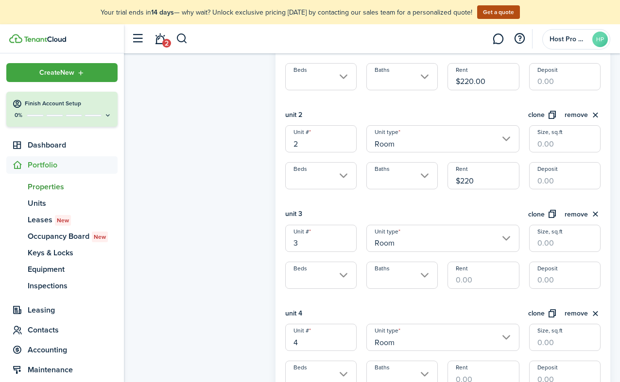
type input "$220.00"
click at [484, 286] on input "Rent" at bounding box center [482, 275] width 71 height 27
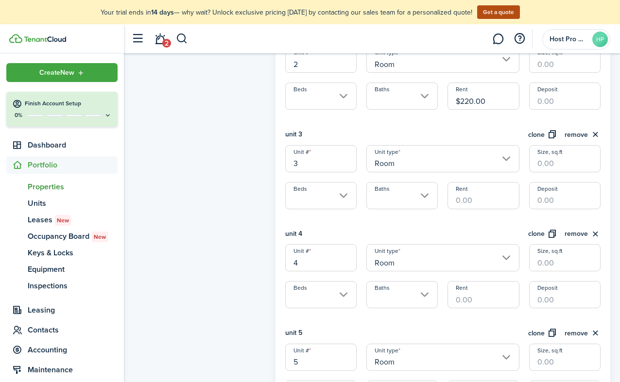
scroll to position [442, 0]
click at [487, 308] on input "Rent" at bounding box center [482, 294] width 71 height 27
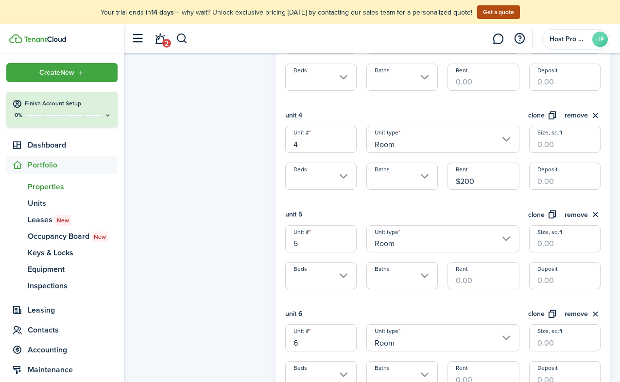
scroll to position [562, 0]
type input "$200.00"
click at [485, 281] on input "Rent" at bounding box center [482, 274] width 71 height 27
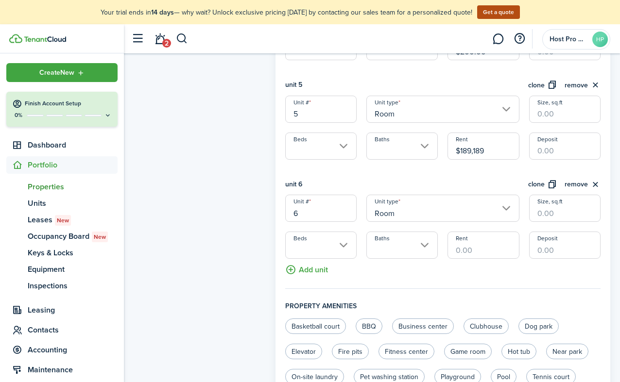
scroll to position [705, 0]
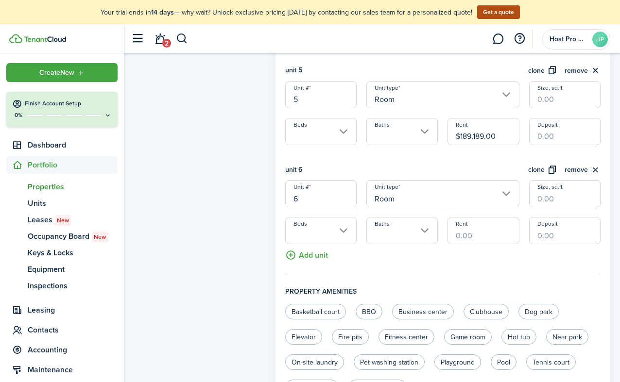
drag, startPoint x: 477, startPoint y: 147, endPoint x: 500, endPoint y: 147, distance: 22.3
click at [500, 146] on input "$189,189.00" at bounding box center [482, 131] width 71 height 27
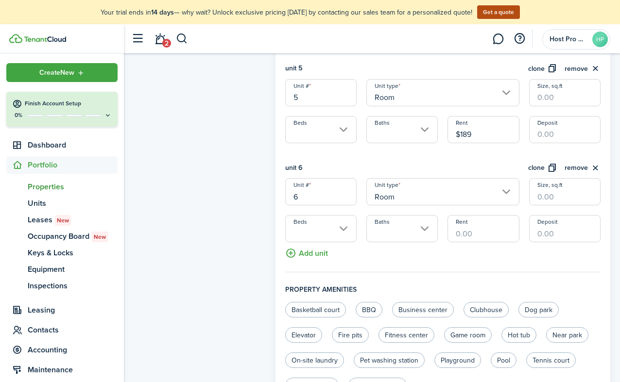
type input "$189.00"
click at [481, 237] on input "Rent" at bounding box center [482, 228] width 71 height 27
type input "$189.00"
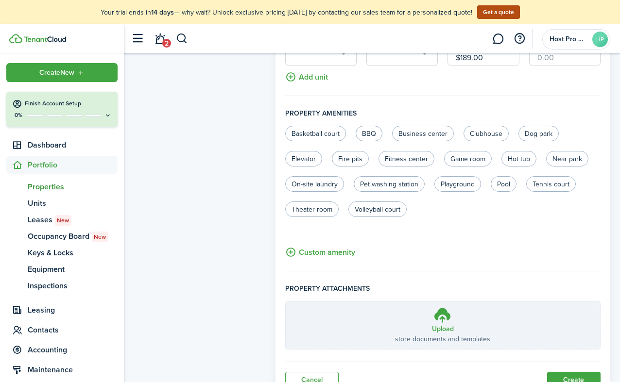
scroll to position [936, 0]
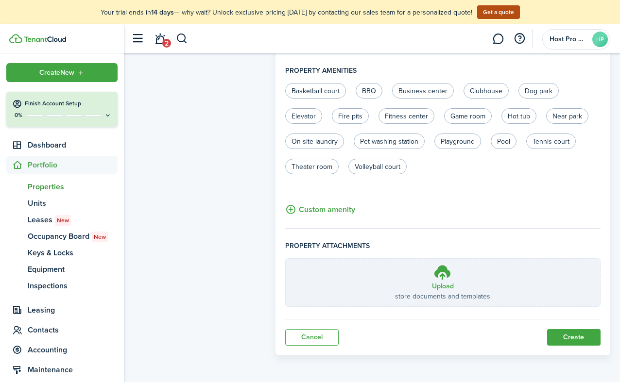
click at [570, 337] on button "Create" at bounding box center [573, 337] width 53 height 17
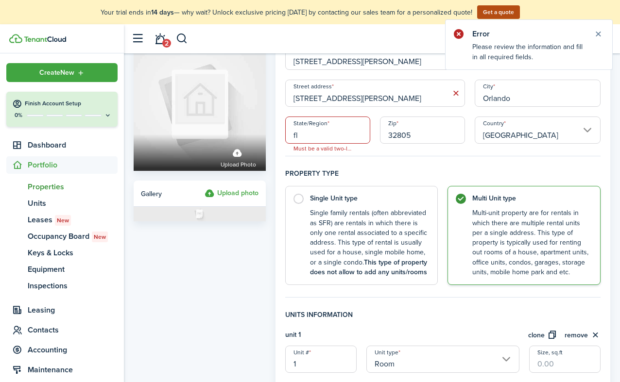
scroll to position [47, 0]
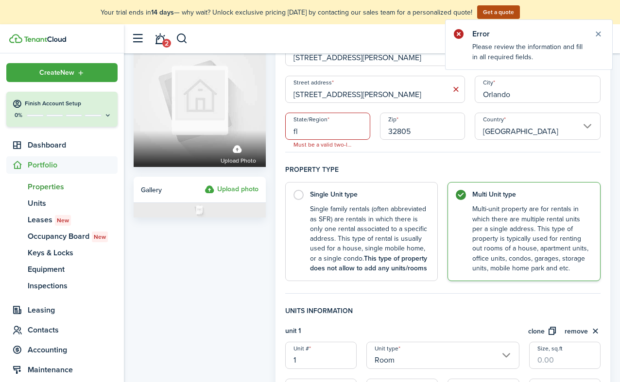
click at [342, 130] on input "fl" at bounding box center [327, 126] width 85 height 27
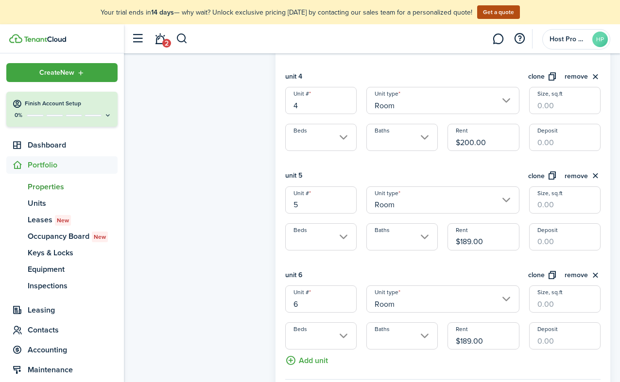
scroll to position [936, 0]
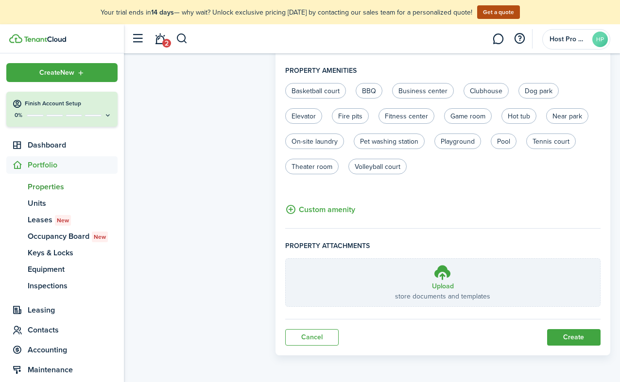
click at [565, 337] on button "Create" at bounding box center [573, 337] width 53 height 17
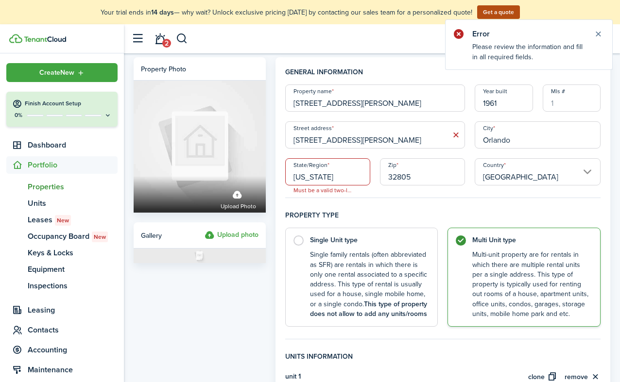
scroll to position [0, 0]
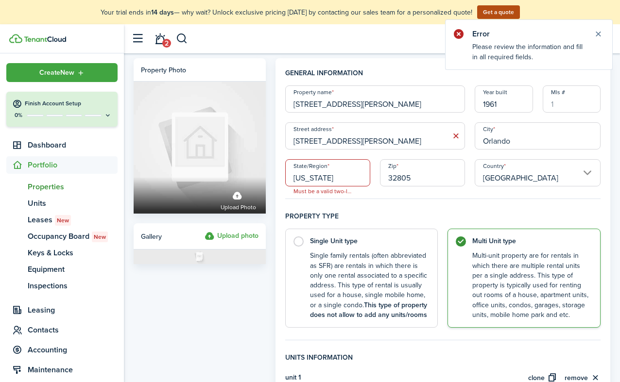
click at [331, 176] on input "[US_STATE]" at bounding box center [327, 172] width 85 height 27
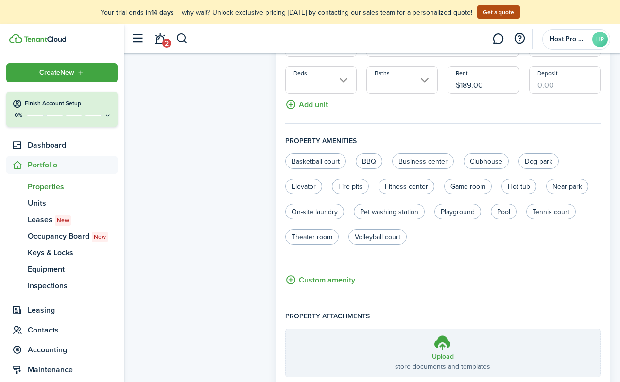
scroll to position [936, 0]
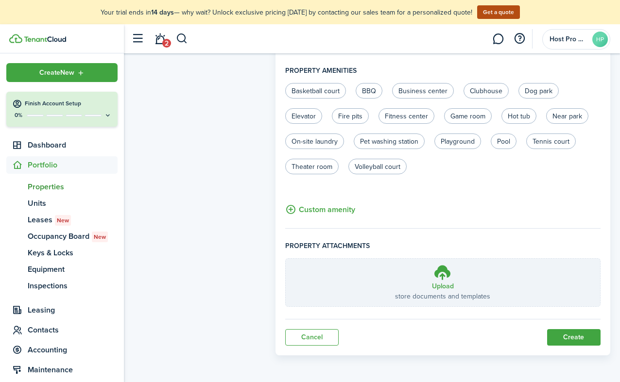
type input "FL"
click at [563, 331] on button "Create" at bounding box center [573, 337] width 53 height 17
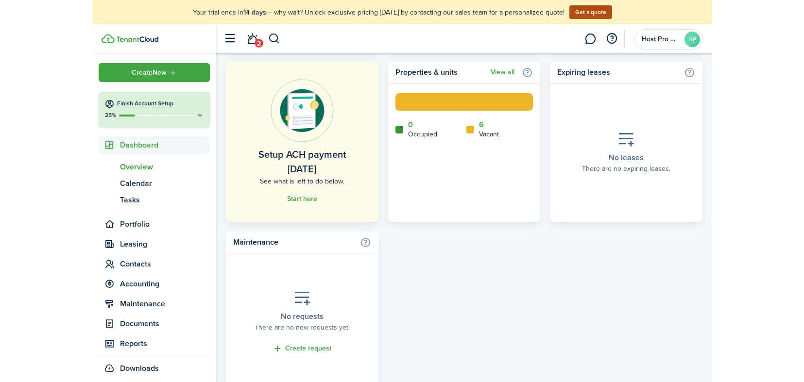
scroll to position [610, 0]
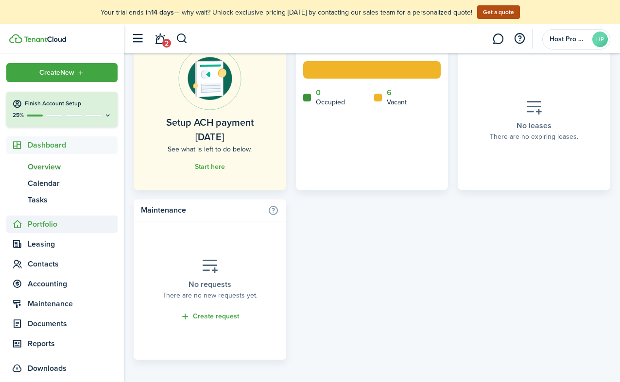
click at [48, 225] on span "Portfolio" at bounding box center [73, 225] width 90 height 12
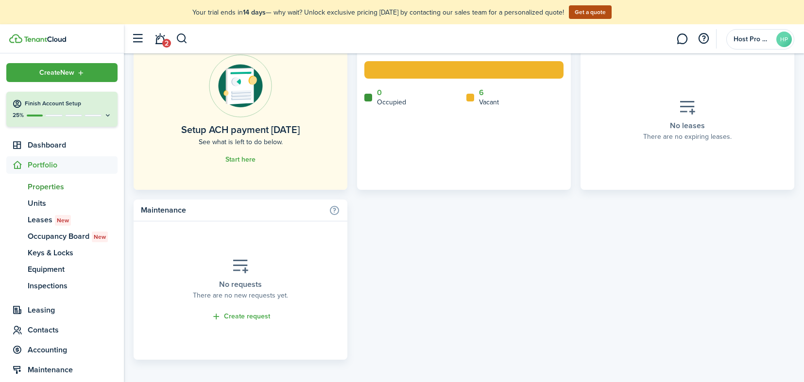
click at [42, 184] on span "Properties" at bounding box center [73, 187] width 90 height 12
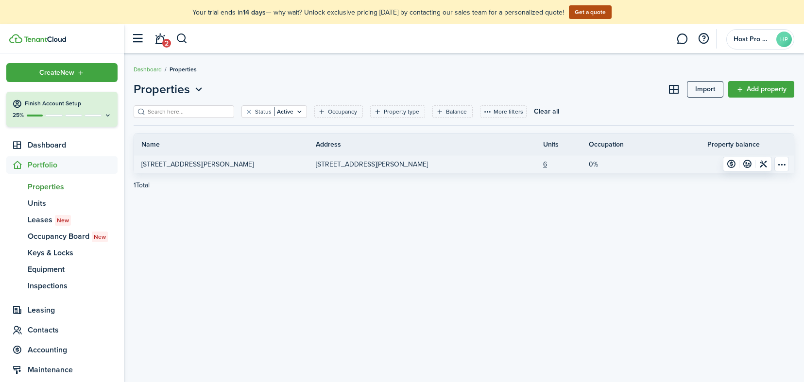
click at [483, 166] on link "[STREET_ADDRESS][PERSON_NAME]" at bounding box center [407, 163] width 182 height 17
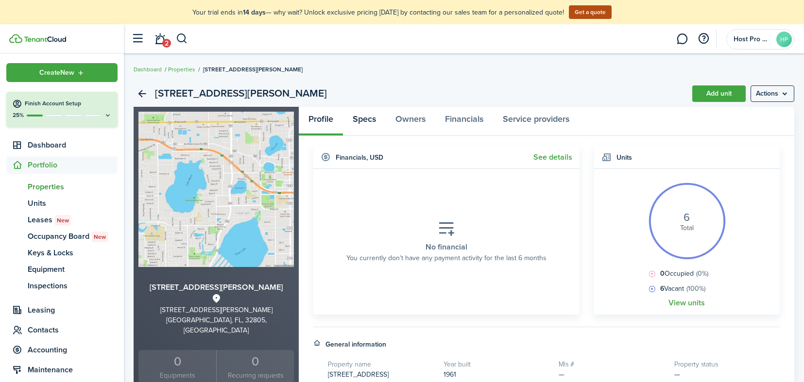
click at [364, 118] on link "Specs" at bounding box center [364, 121] width 43 height 29
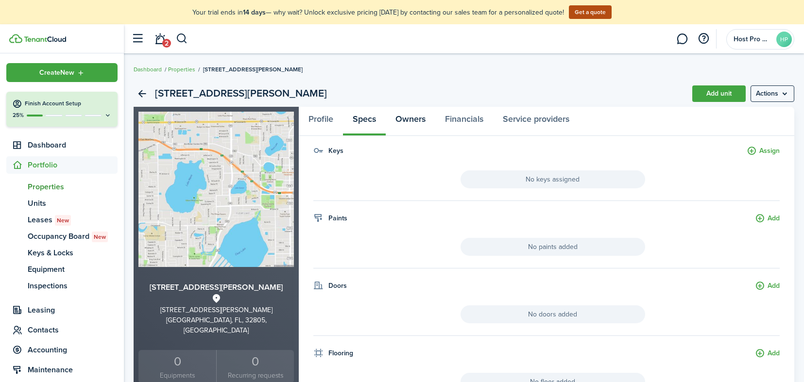
click at [412, 118] on link "Owners" at bounding box center [411, 121] width 50 height 29
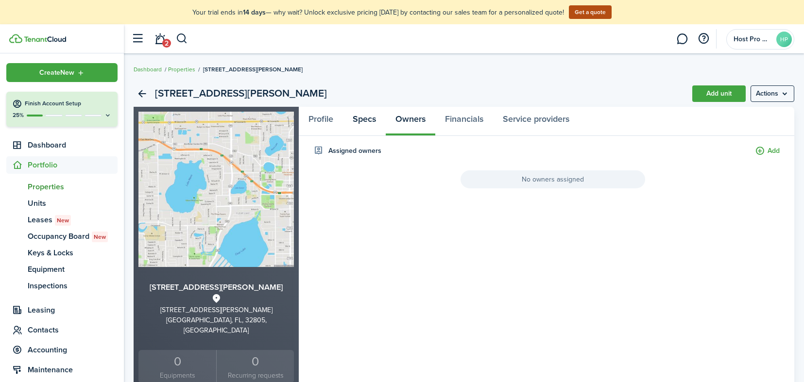
click at [368, 120] on link "Specs" at bounding box center [364, 121] width 43 height 29
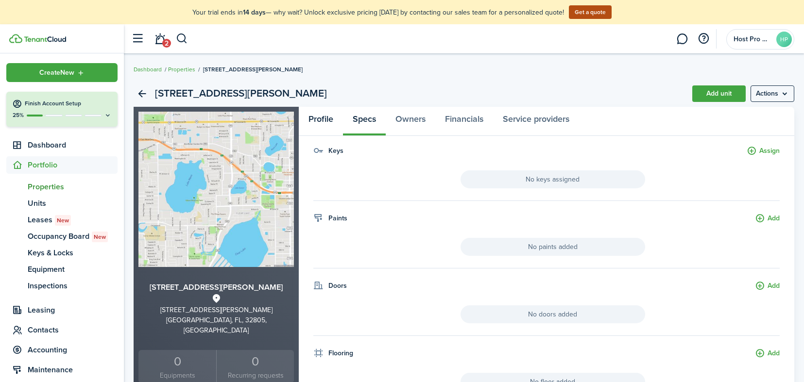
click at [315, 121] on link "Profile" at bounding box center [321, 121] width 44 height 29
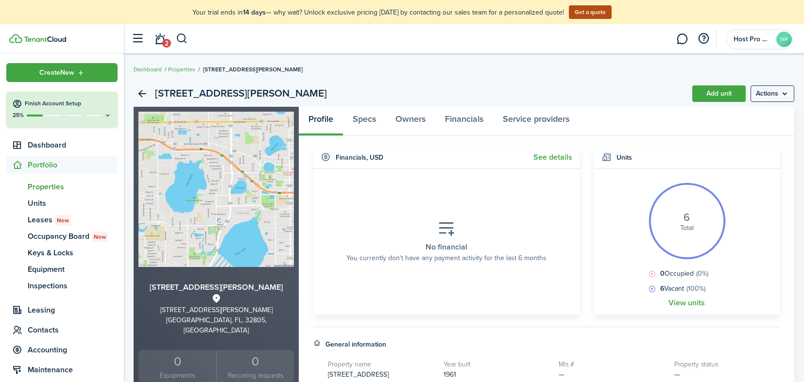
drag, startPoint x: 694, startPoint y: 311, endPoint x: 692, endPoint y: 304, distance: 7.0
click at [694, 311] on widget-body "6 Total 0 Occupied (0%) 6 Vacant (100%) View units" at bounding box center [687, 242] width 186 height 146
click at [693, 303] on link "View units" at bounding box center [686, 303] width 36 height 9
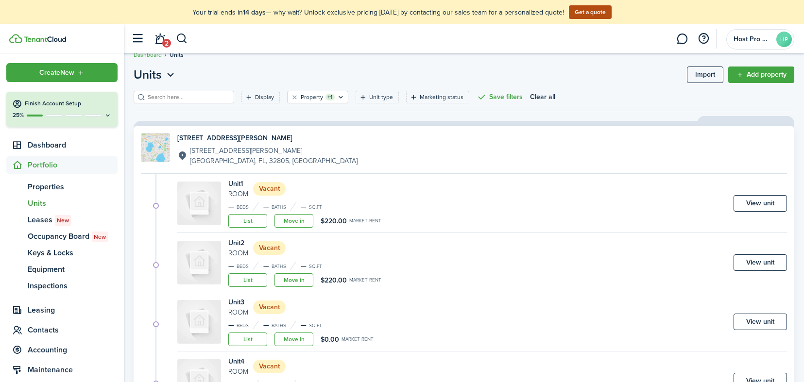
scroll to position [16, 0]
click at [316, 191] on div "Unit 1 Room Vacant" at bounding box center [304, 187] width 153 height 20
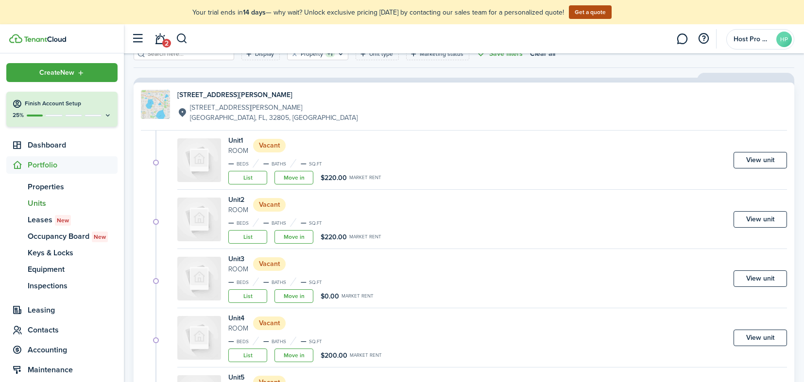
scroll to position [61, 0]
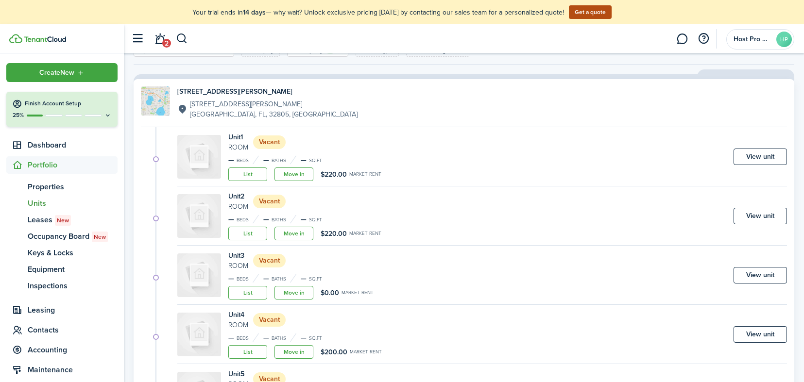
click at [266, 202] on status "Vacant" at bounding box center [269, 202] width 33 height 14
click at [768, 157] on link "View unit" at bounding box center [759, 157] width 53 height 17
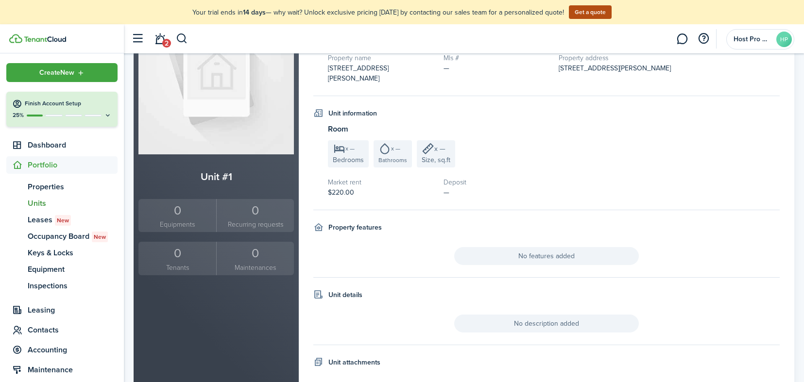
scroll to position [115, 0]
click at [336, 185] on span "$220.00" at bounding box center [341, 190] width 26 height 10
click at [343, 185] on span "$220.00" at bounding box center [341, 190] width 26 height 10
click at [387, 187] on fieldset "Unit information Room x — Bedrooms x — Bathrooms x — Size, sq.ft Market rent $2…" at bounding box center [546, 157] width 466 height 102
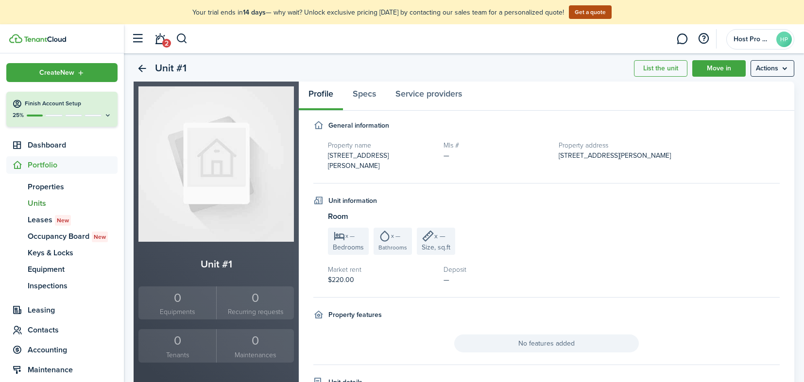
scroll to position [0, 0]
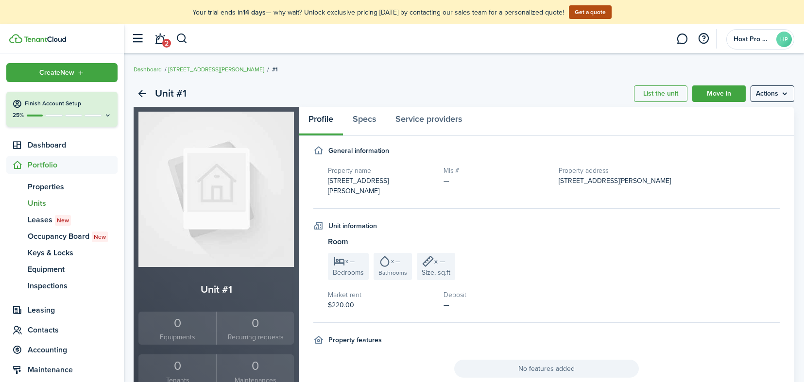
click at [771, 95] on menu-btn "Actions" at bounding box center [772, 93] width 44 height 17
click at [740, 113] on link "Edit unit" at bounding box center [751, 115] width 85 height 17
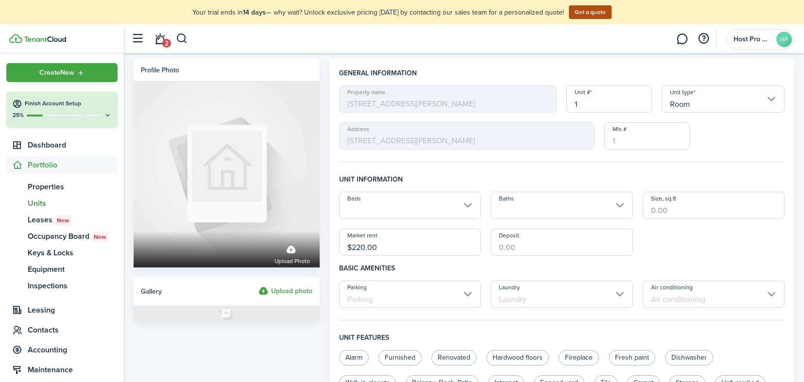
drag, startPoint x: 382, startPoint y: 246, endPoint x: 335, endPoint y: 243, distance: 47.2
click at [335, 243] on div "Market rent $220.00" at bounding box center [410, 242] width 152 height 27
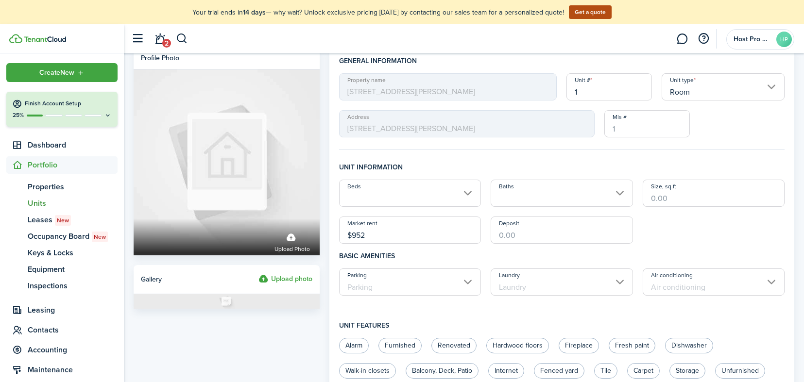
scroll to position [14, 0]
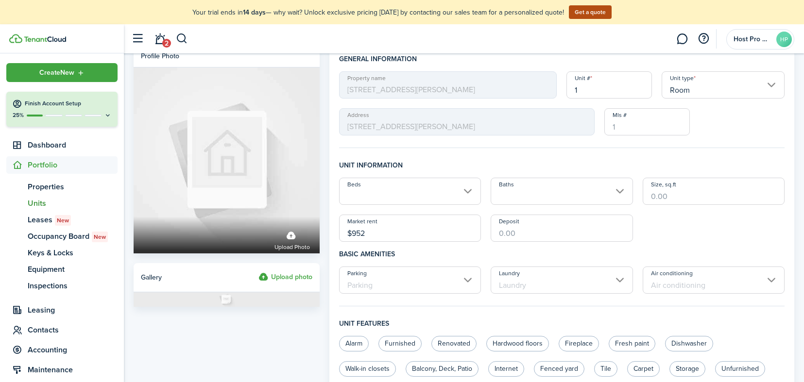
click at [551, 178] on input "Baths" at bounding box center [561, 191] width 142 height 27
type input "$952.00"
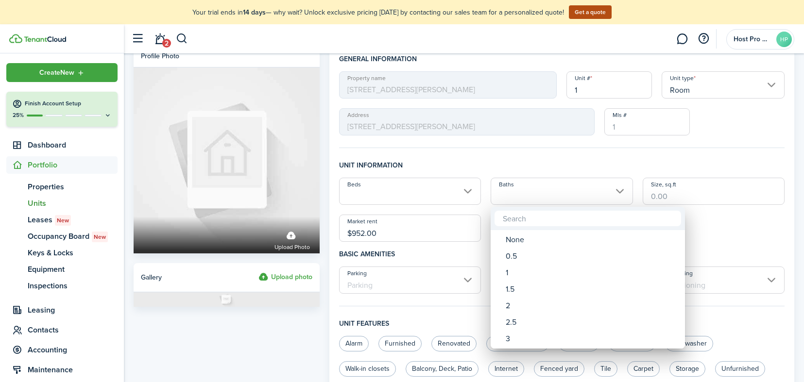
click at [554, 169] on div at bounding box center [401, 191] width 959 height 538
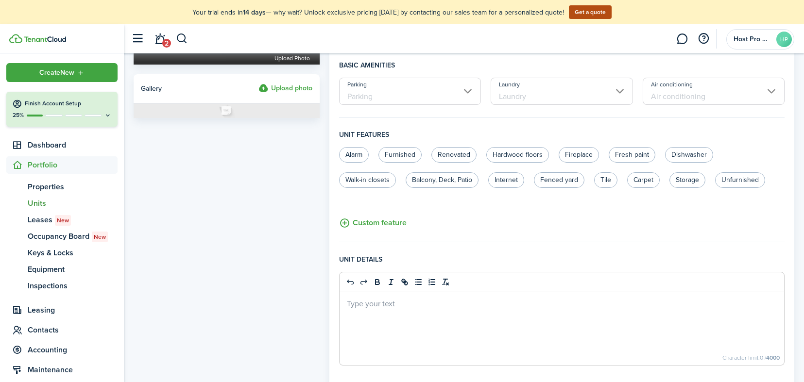
scroll to position [365, 0]
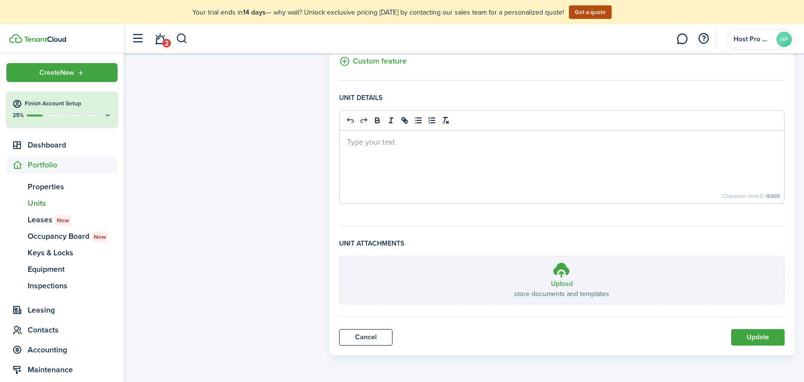
click at [763, 337] on button "Update" at bounding box center [757, 337] width 53 height 17
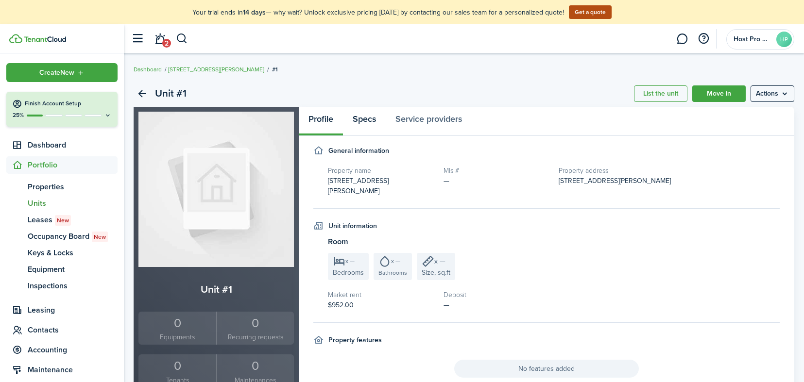
click at [372, 120] on link "Specs" at bounding box center [364, 121] width 43 height 29
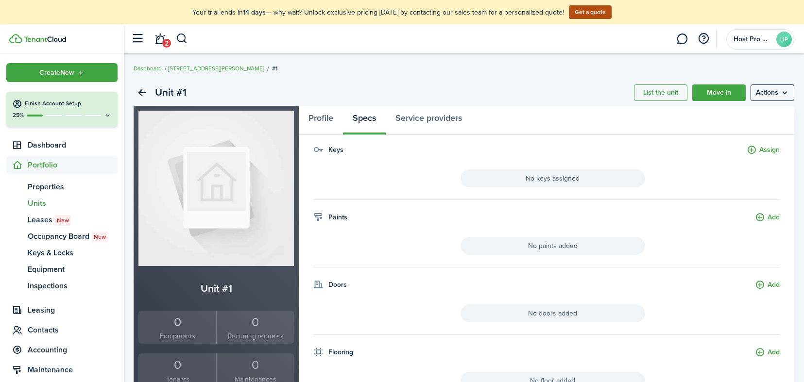
scroll to position [48, 0]
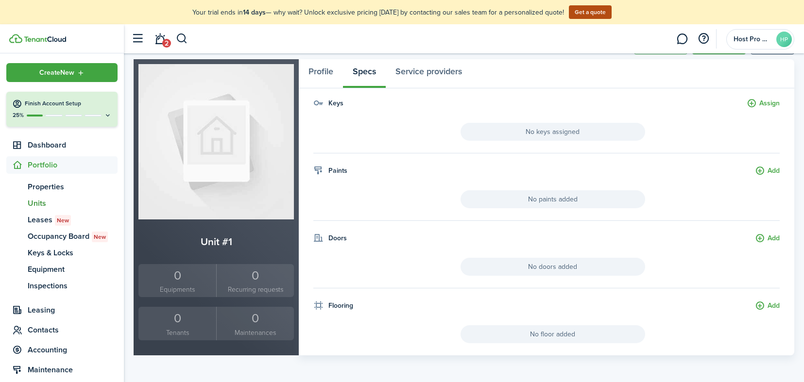
click at [771, 301] on button "Add" at bounding box center [767, 306] width 25 height 11
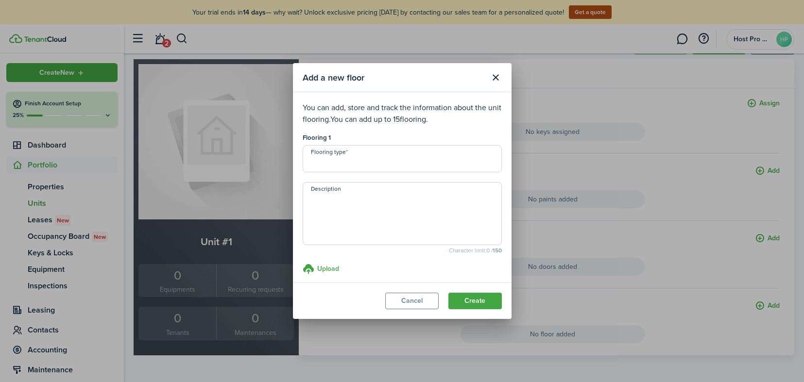
click at [388, 165] on input "Flooring type" at bounding box center [402, 158] width 199 height 27
click at [388, 166] on input "Flooring type" at bounding box center [402, 158] width 199 height 27
click at [407, 303] on button "Cancel" at bounding box center [411, 301] width 53 height 17
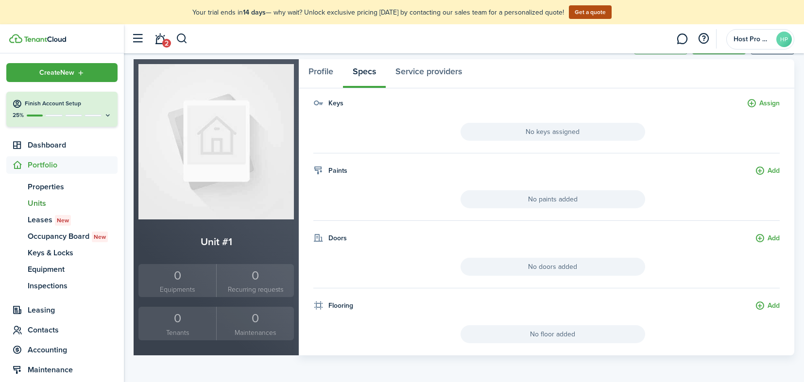
click at [582, 329] on span "No floor added" at bounding box center [552, 334] width 185 height 18
click at [424, 71] on link "Service providers" at bounding box center [429, 73] width 86 height 29
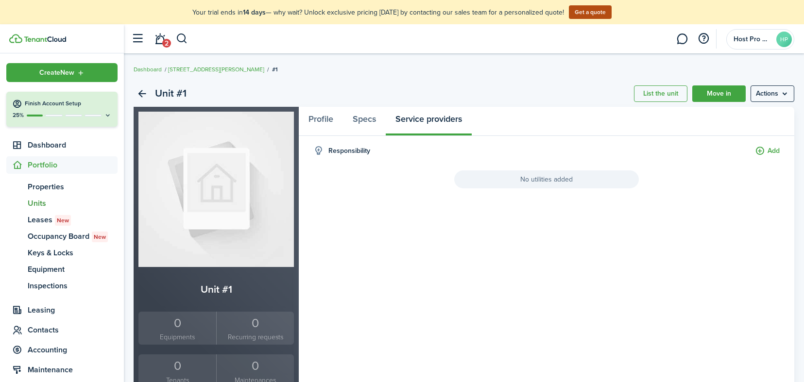
click at [772, 149] on button "Add" at bounding box center [767, 151] width 25 height 11
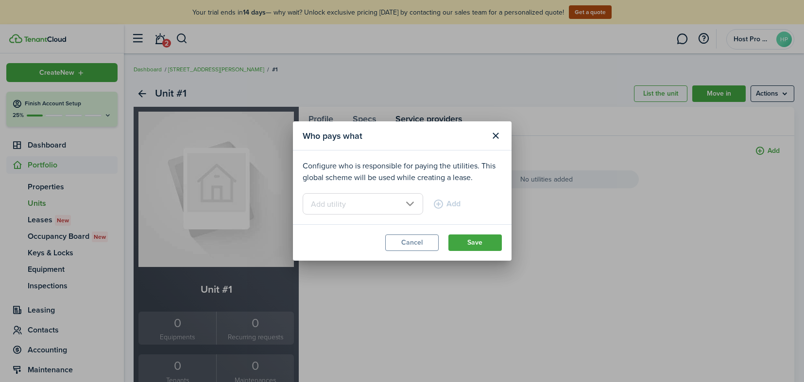
click at [403, 205] on input "text" at bounding box center [363, 203] width 120 height 21
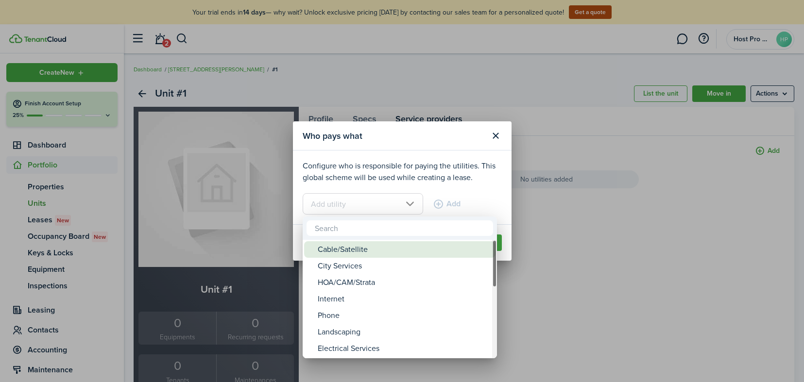
click at [352, 255] on div "Cable/Satellite" at bounding box center [404, 249] width 172 height 17
type input "Cable/Satellite"
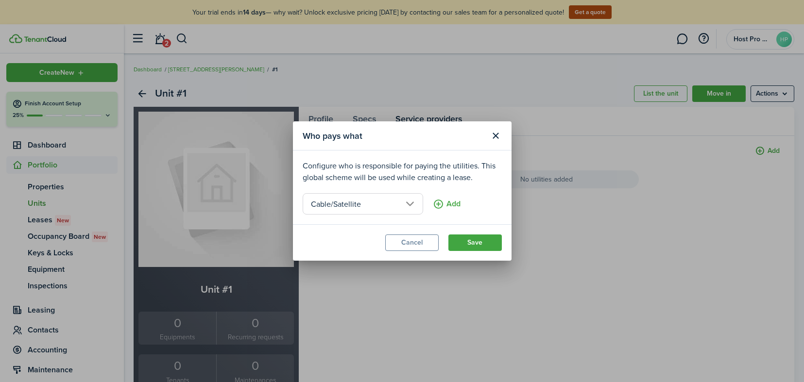
click at [437, 205] on button "Add" at bounding box center [447, 203] width 28 height 21
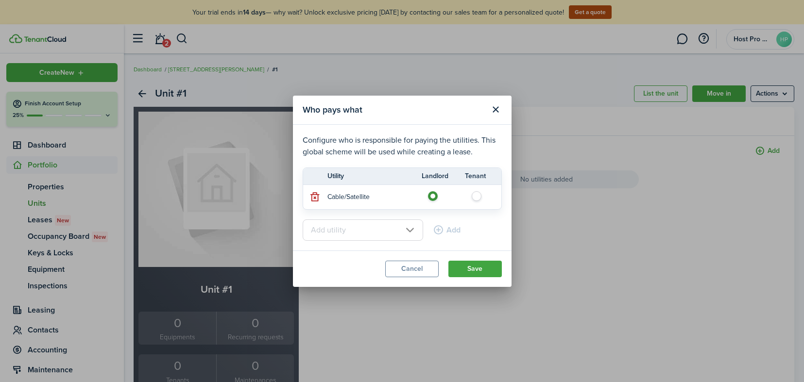
click at [398, 233] on input "text" at bounding box center [363, 229] width 120 height 21
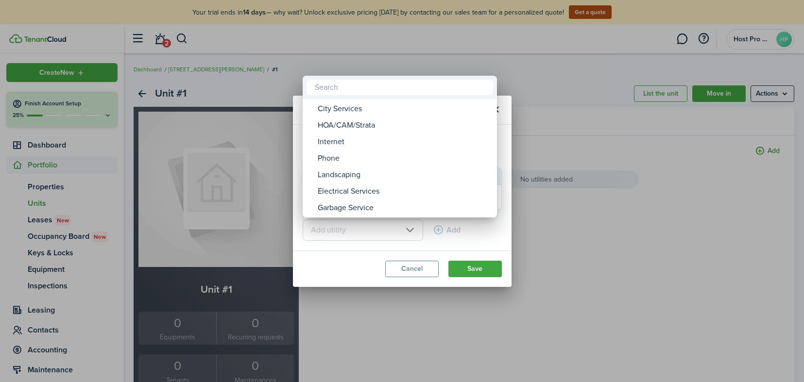
click at [466, 238] on div at bounding box center [401, 191] width 959 height 538
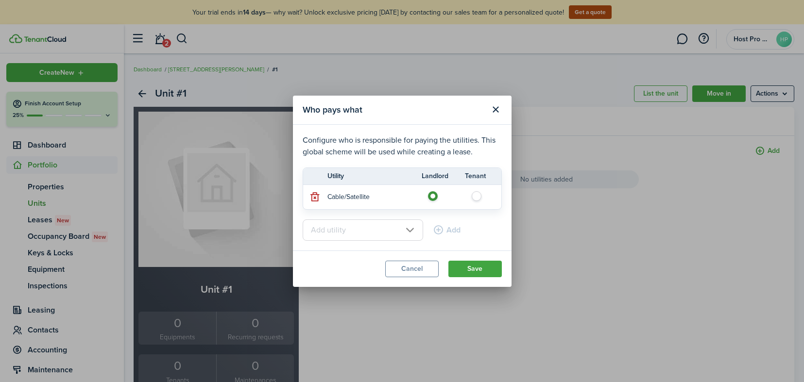
click at [424, 264] on button "Cancel" at bounding box center [411, 269] width 53 height 17
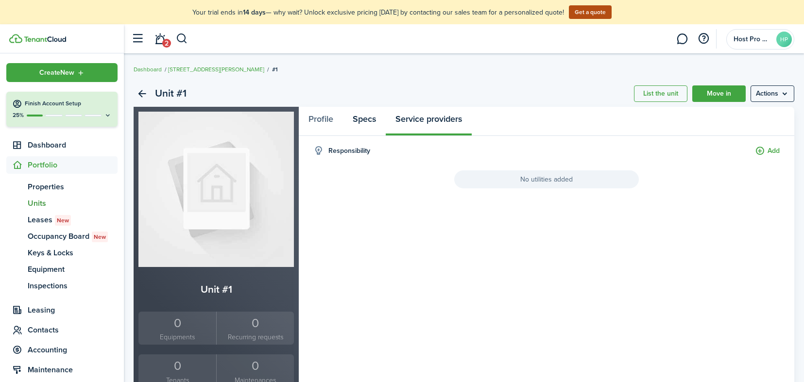
click at [363, 119] on link "Specs" at bounding box center [364, 121] width 43 height 29
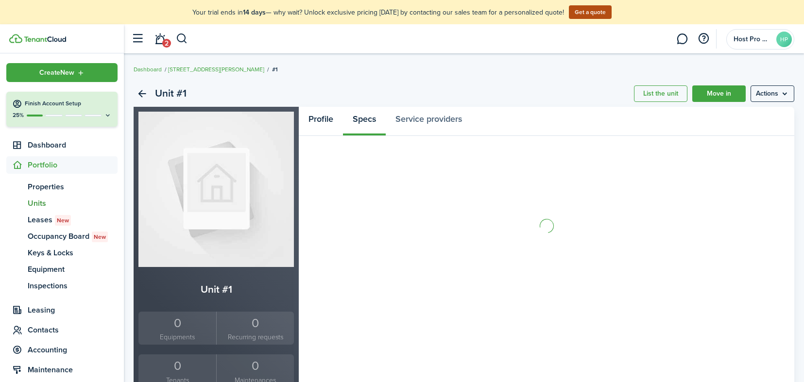
click at [312, 120] on link "Profile" at bounding box center [321, 121] width 44 height 29
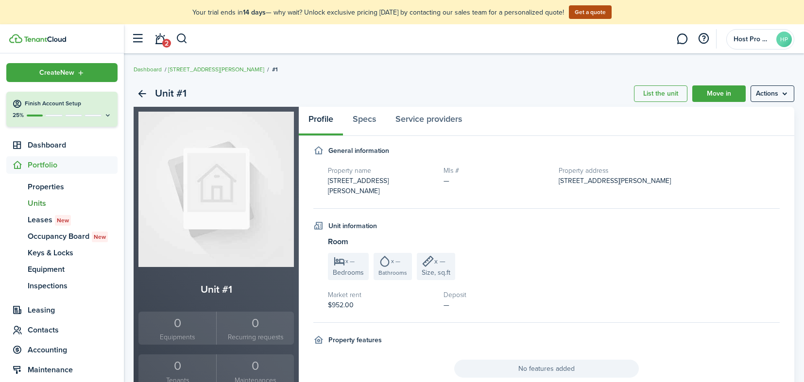
click at [238, 179] on img at bounding box center [215, 189] width 155 height 155
click at [236, 180] on img at bounding box center [215, 189] width 155 height 155
click at [784, 94] on menu-btn "Actions" at bounding box center [772, 93] width 44 height 17
click at [732, 115] on link "Edit unit" at bounding box center [751, 115] width 85 height 17
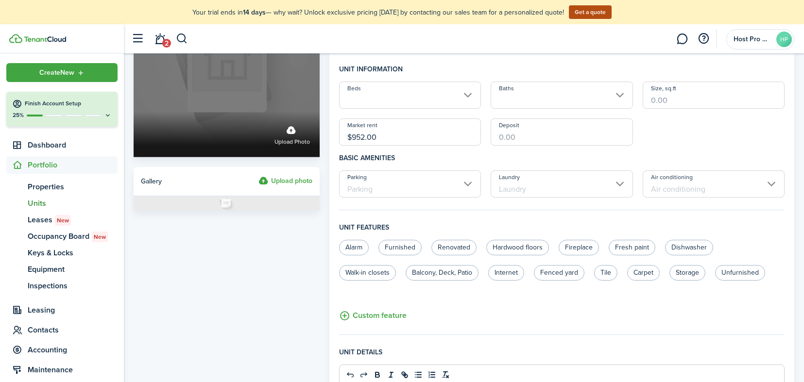
scroll to position [132, 0]
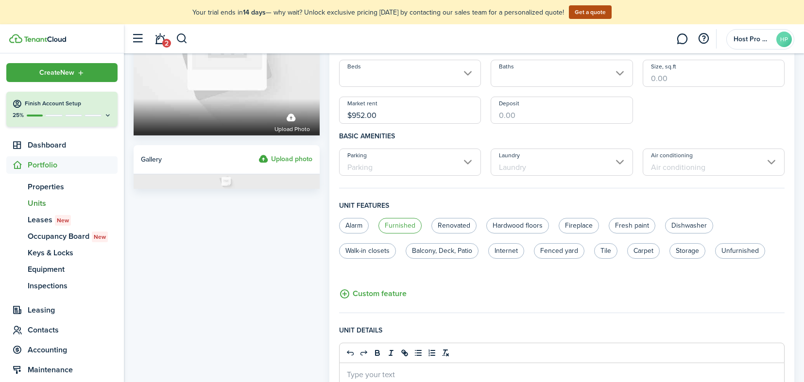
click at [395, 229] on label "Furnished" at bounding box center [399, 226] width 43 height 16
radio input "true"
click at [609, 253] on label "Tile" at bounding box center [605, 251] width 23 height 16
radio input "true"
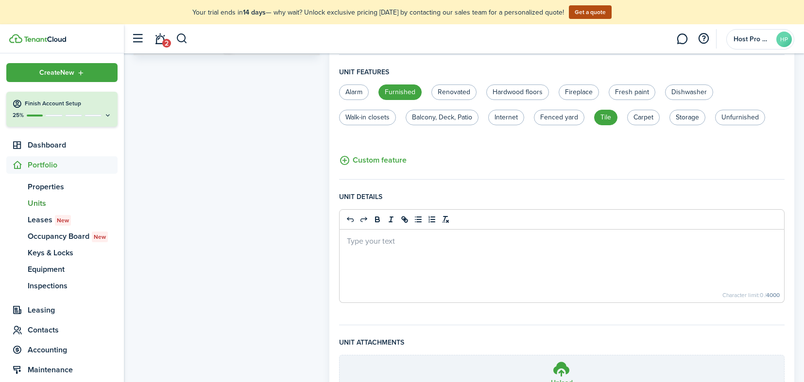
scroll to position [270, 0]
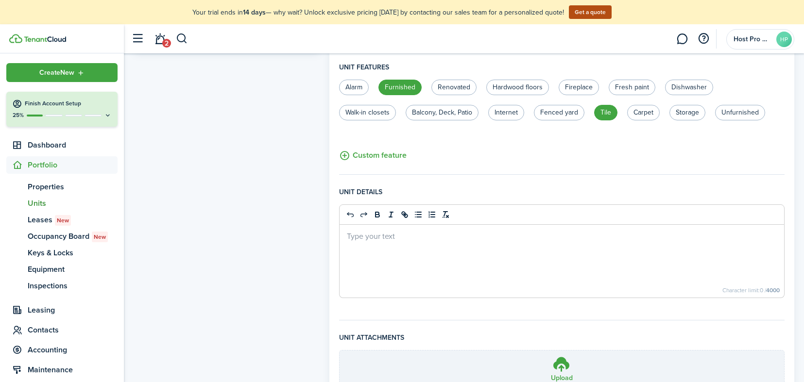
click at [380, 153] on button "Custom feature" at bounding box center [372, 156] width 67 height 12
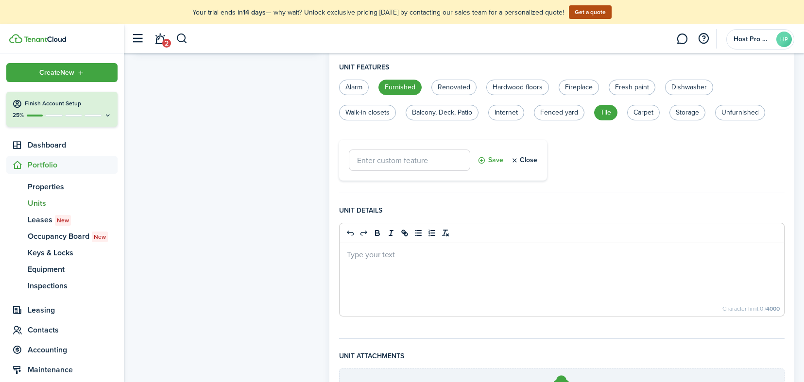
click at [535, 161] on button "Close" at bounding box center [523, 160] width 27 height 21
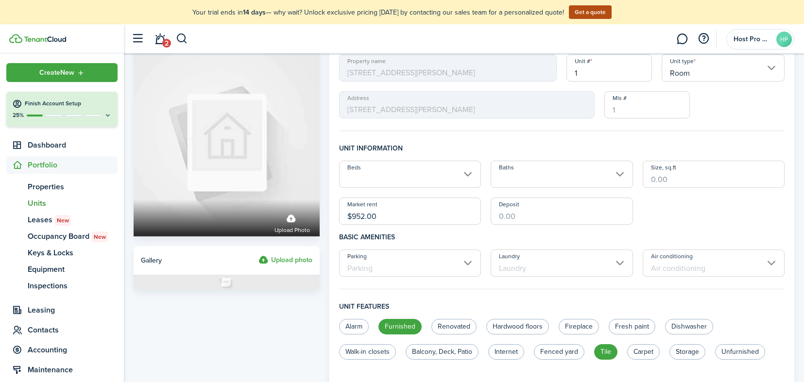
scroll to position [0, 0]
